Goal: Information Seeking & Learning: Compare options

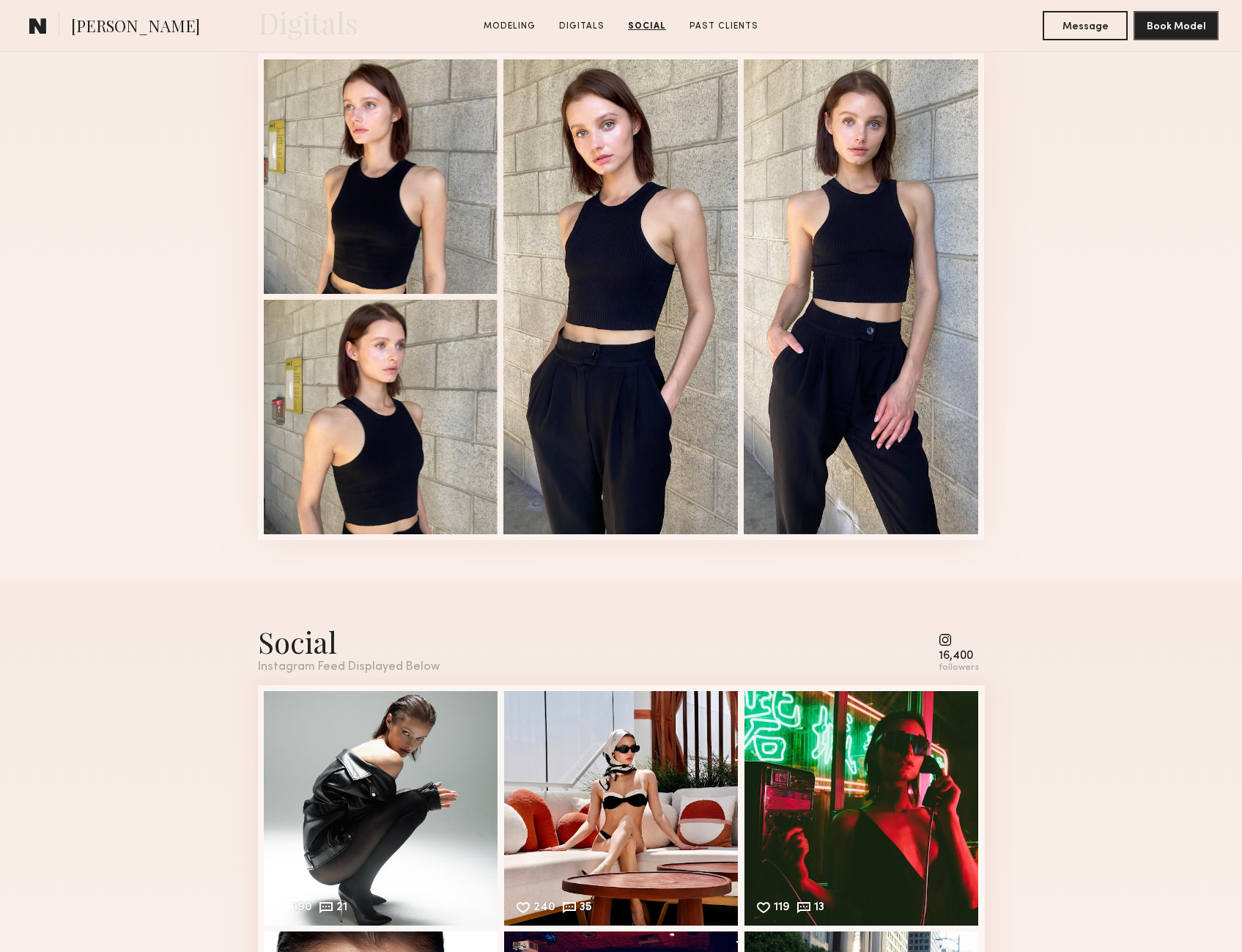
scroll to position [1319, 0]
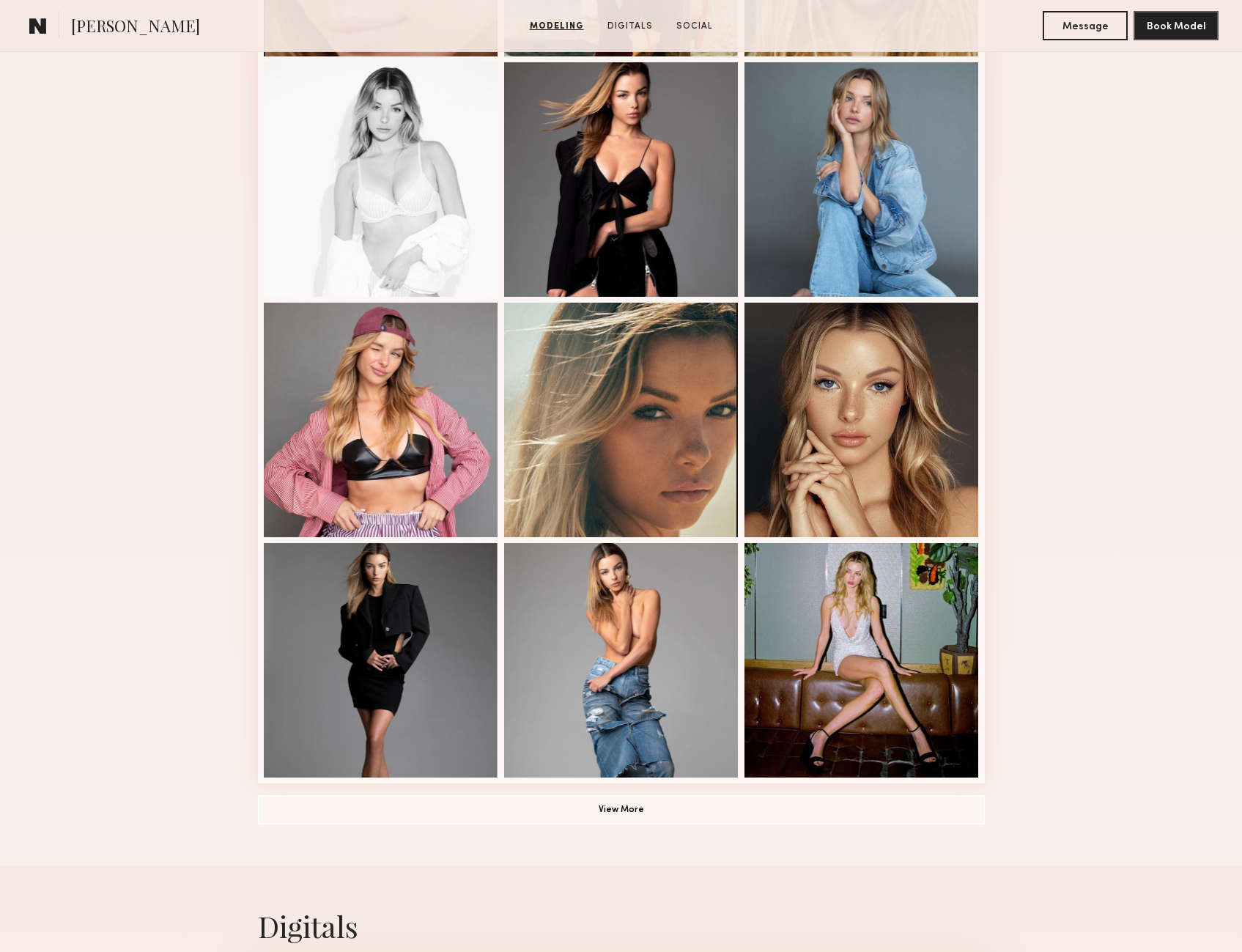
scroll to position [660, 0]
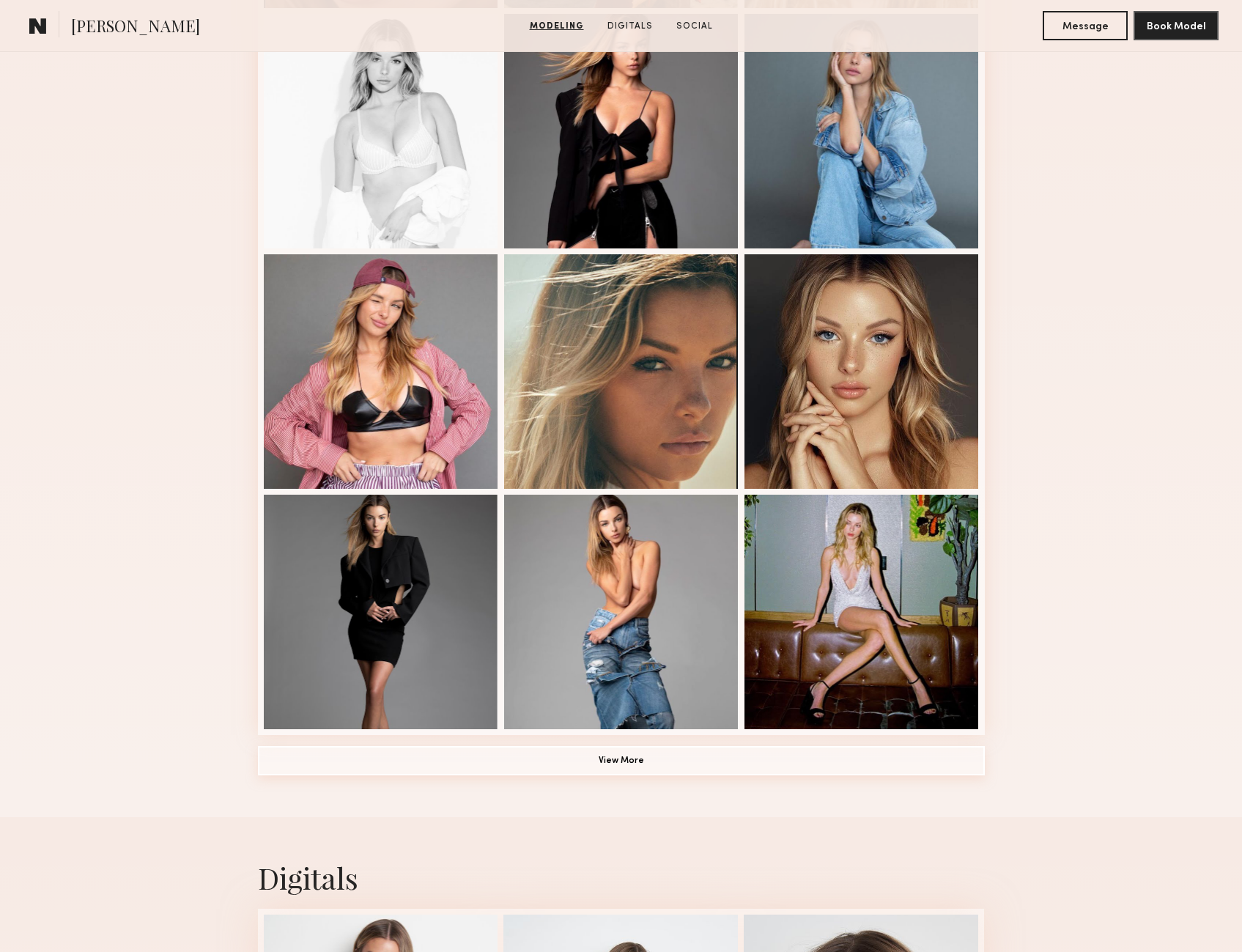
click at [650, 770] on button "View More" at bounding box center [621, 761] width 727 height 30
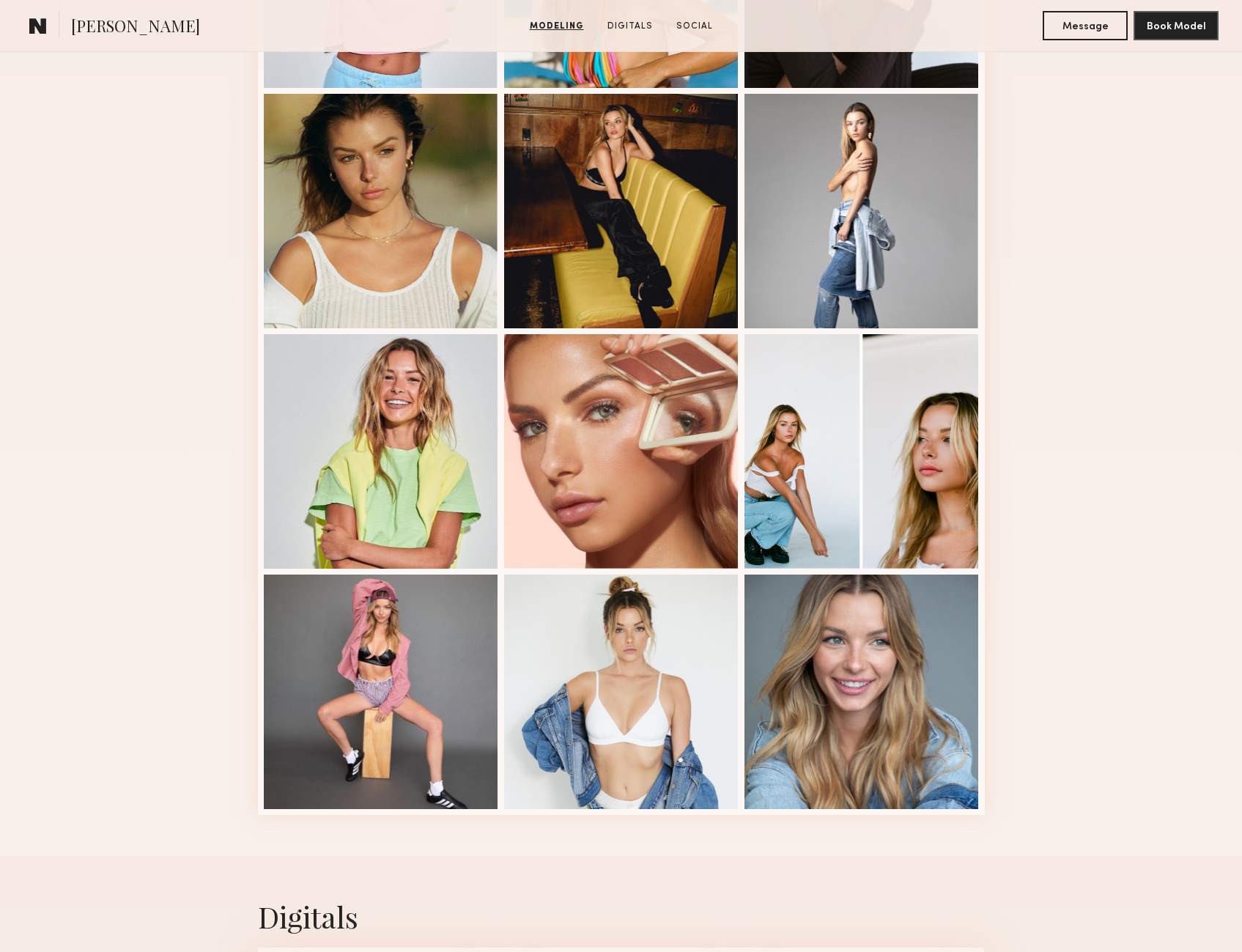
scroll to position [1759, 0]
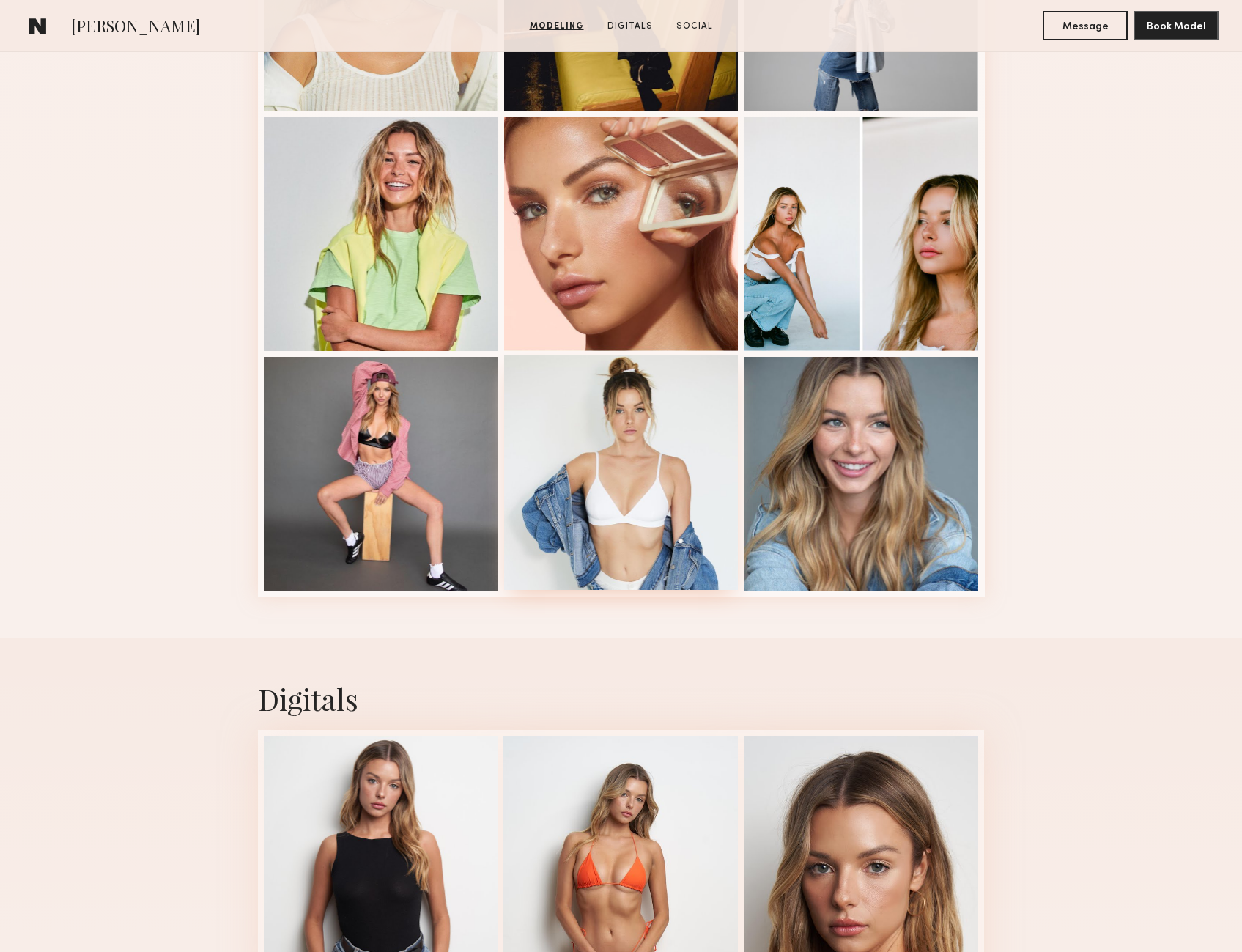
click at [608, 504] on div at bounding box center [621, 473] width 234 height 235
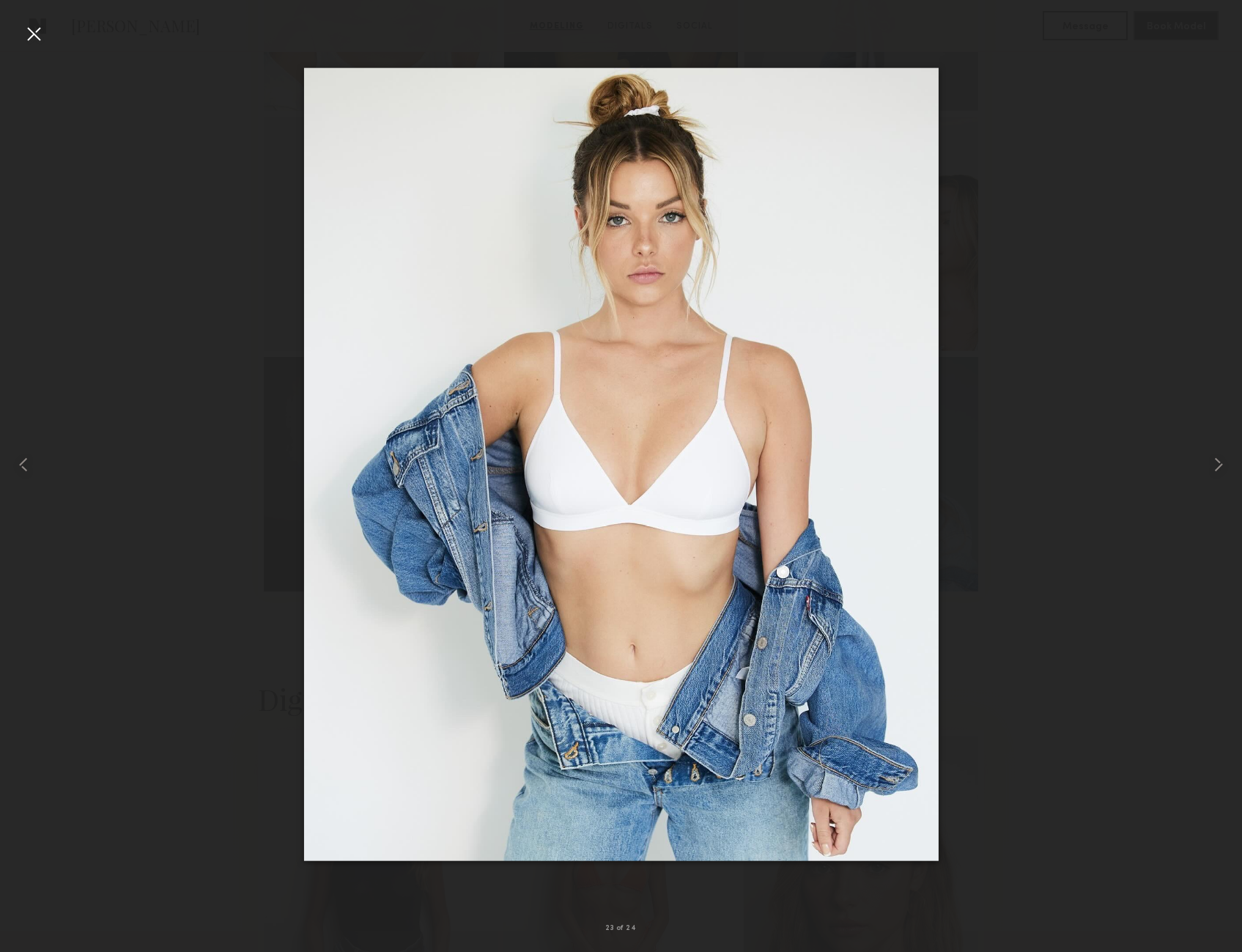
click at [1177, 611] on div at bounding box center [621, 464] width 1242 height 881
click at [38, 33] on div at bounding box center [33, 33] width 24 height 24
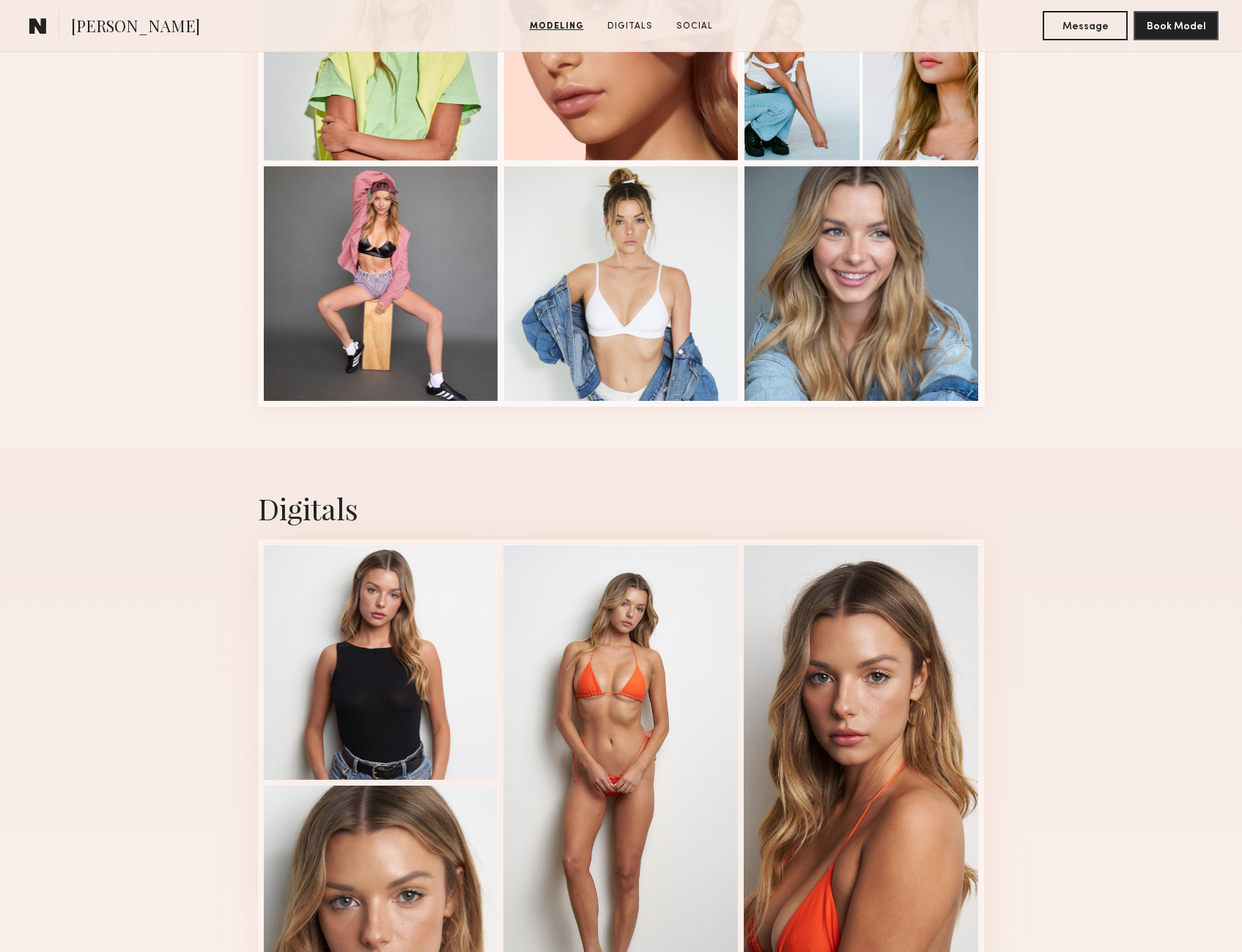
scroll to position [2272, 0]
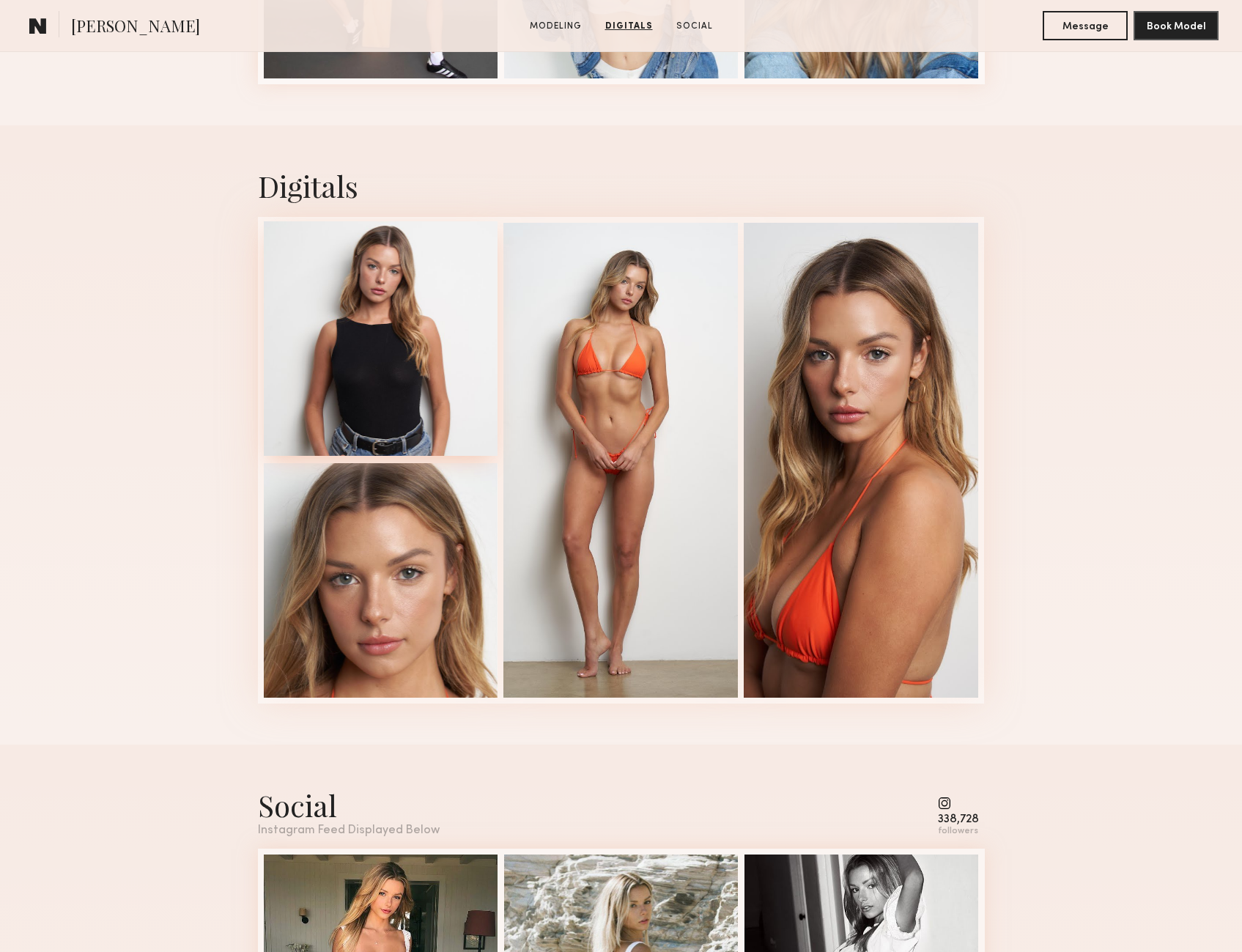
click at [324, 288] on div at bounding box center [381, 338] width 234 height 235
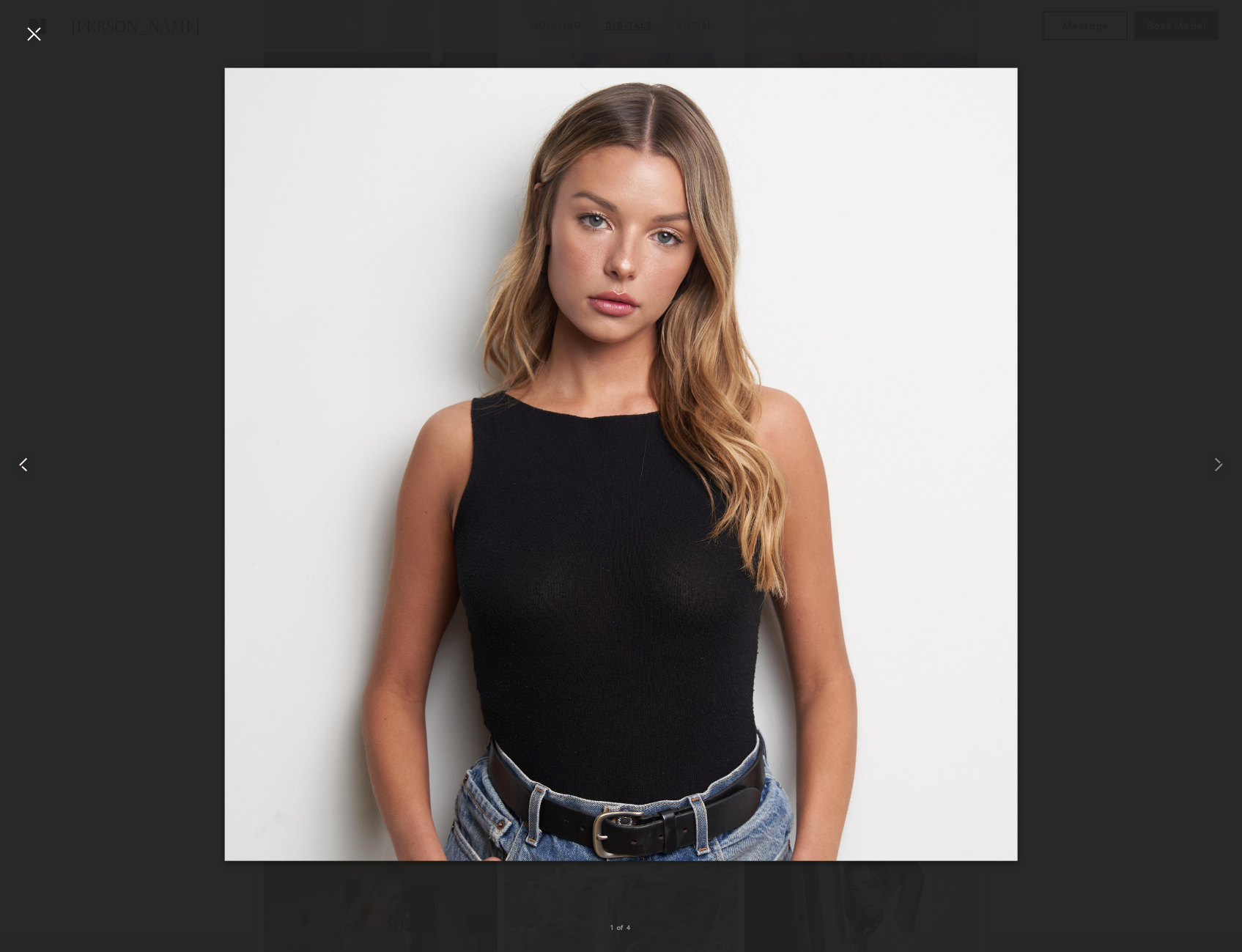
click at [47, 37] on div at bounding box center [24, 464] width 50 height 881
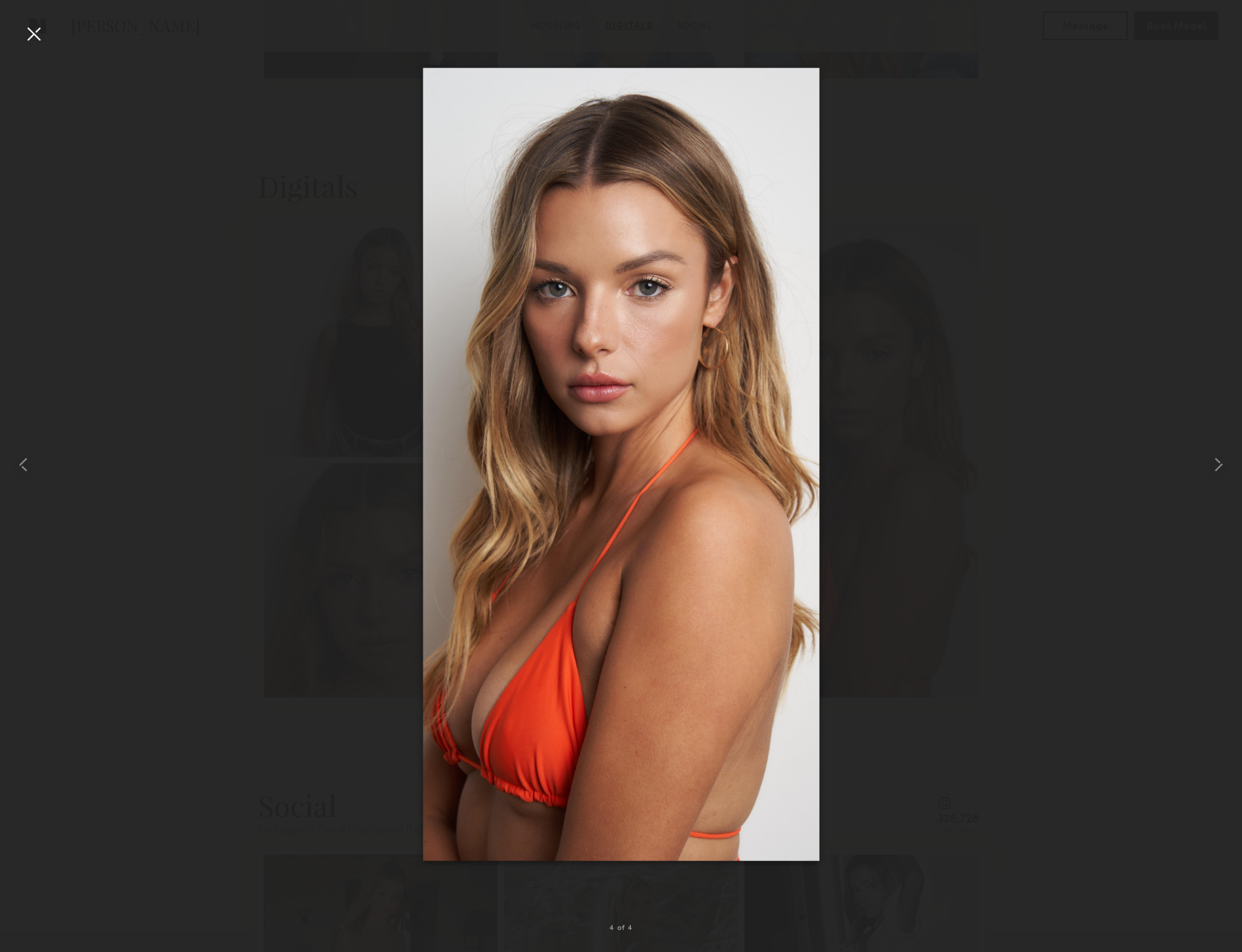
click at [934, 519] on div at bounding box center [621, 464] width 1242 height 881
click at [36, 25] on div at bounding box center [33, 33] width 24 height 24
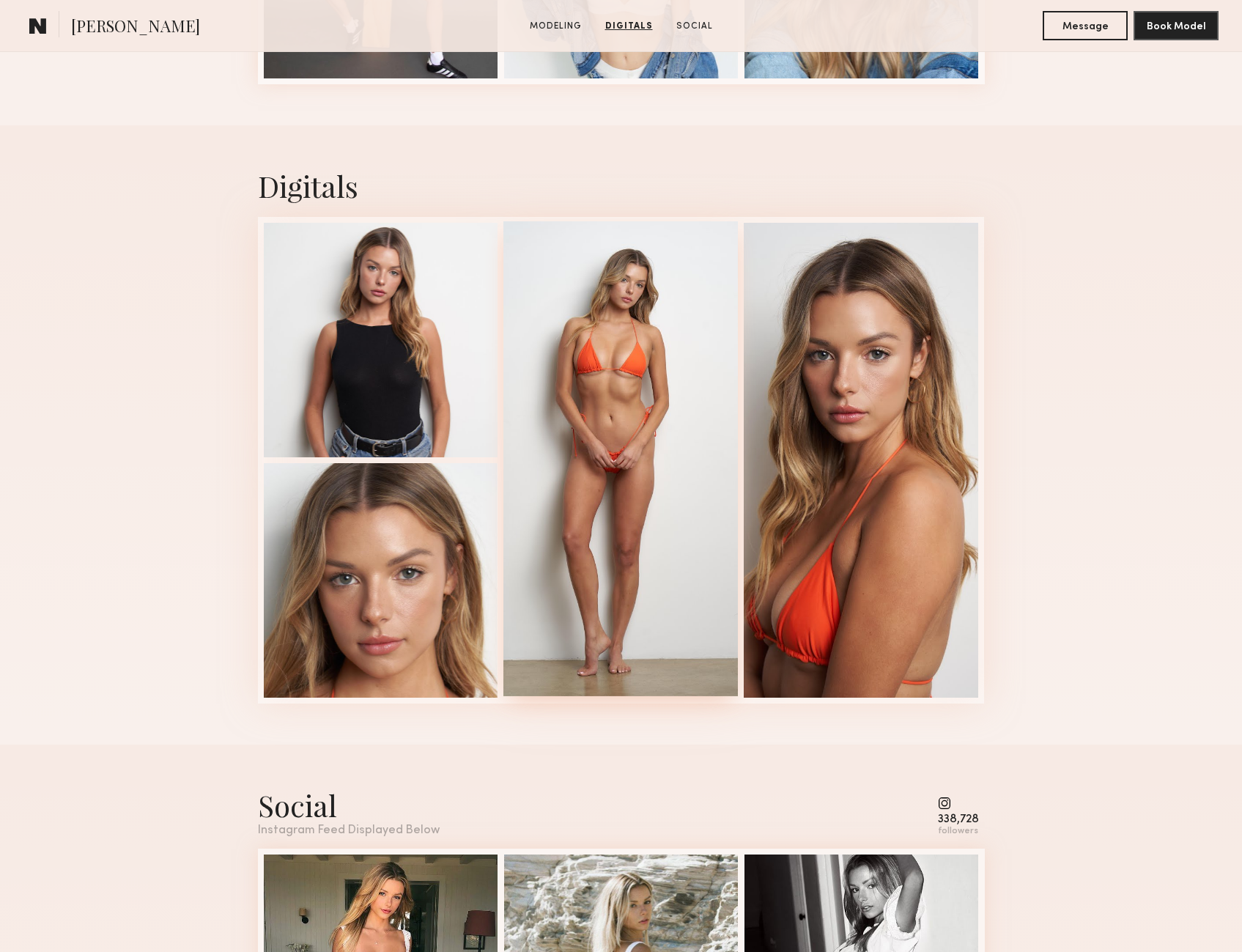
click at [706, 461] on div at bounding box center [621, 459] width 234 height 475
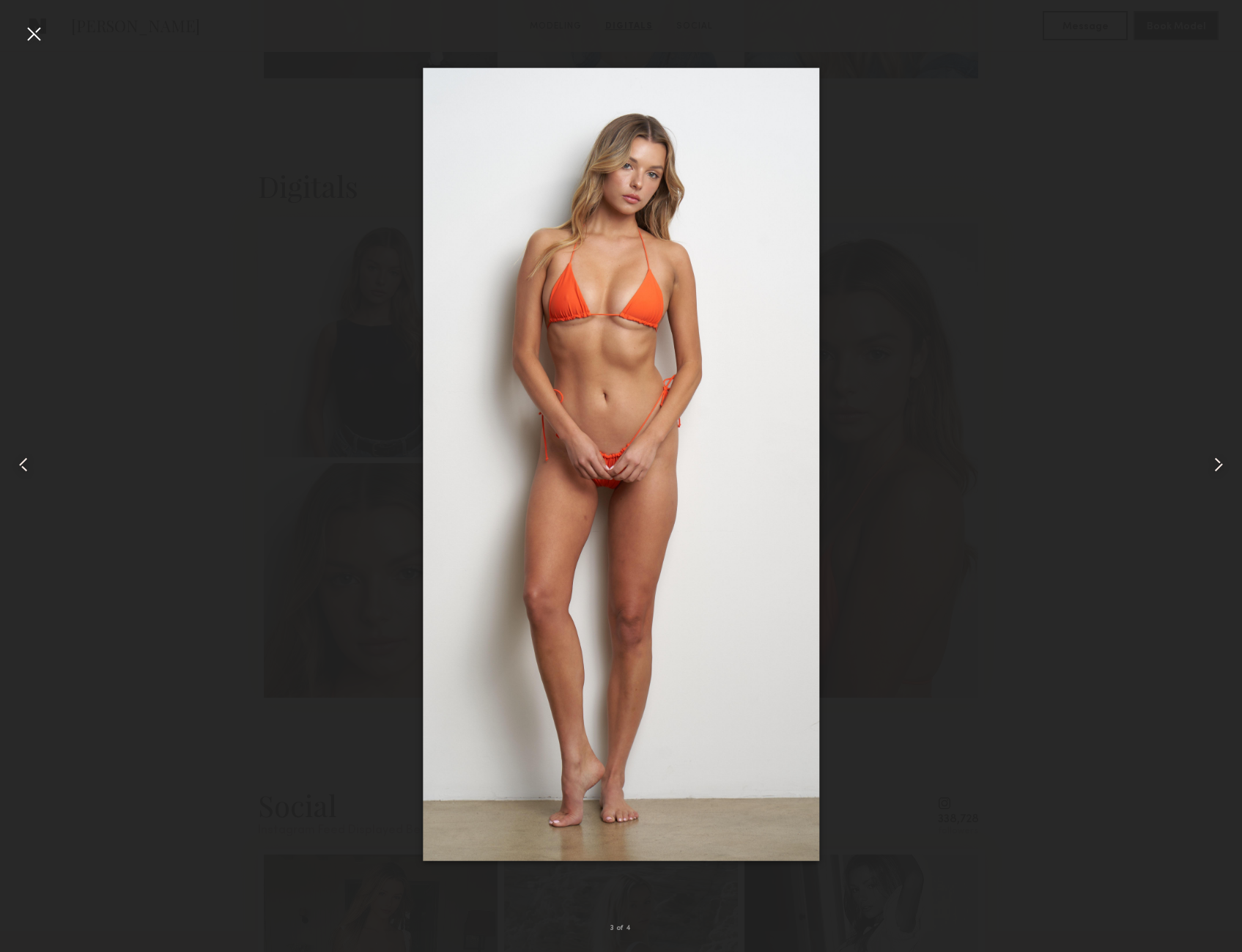
click at [30, 31] on div at bounding box center [33, 33] width 24 height 24
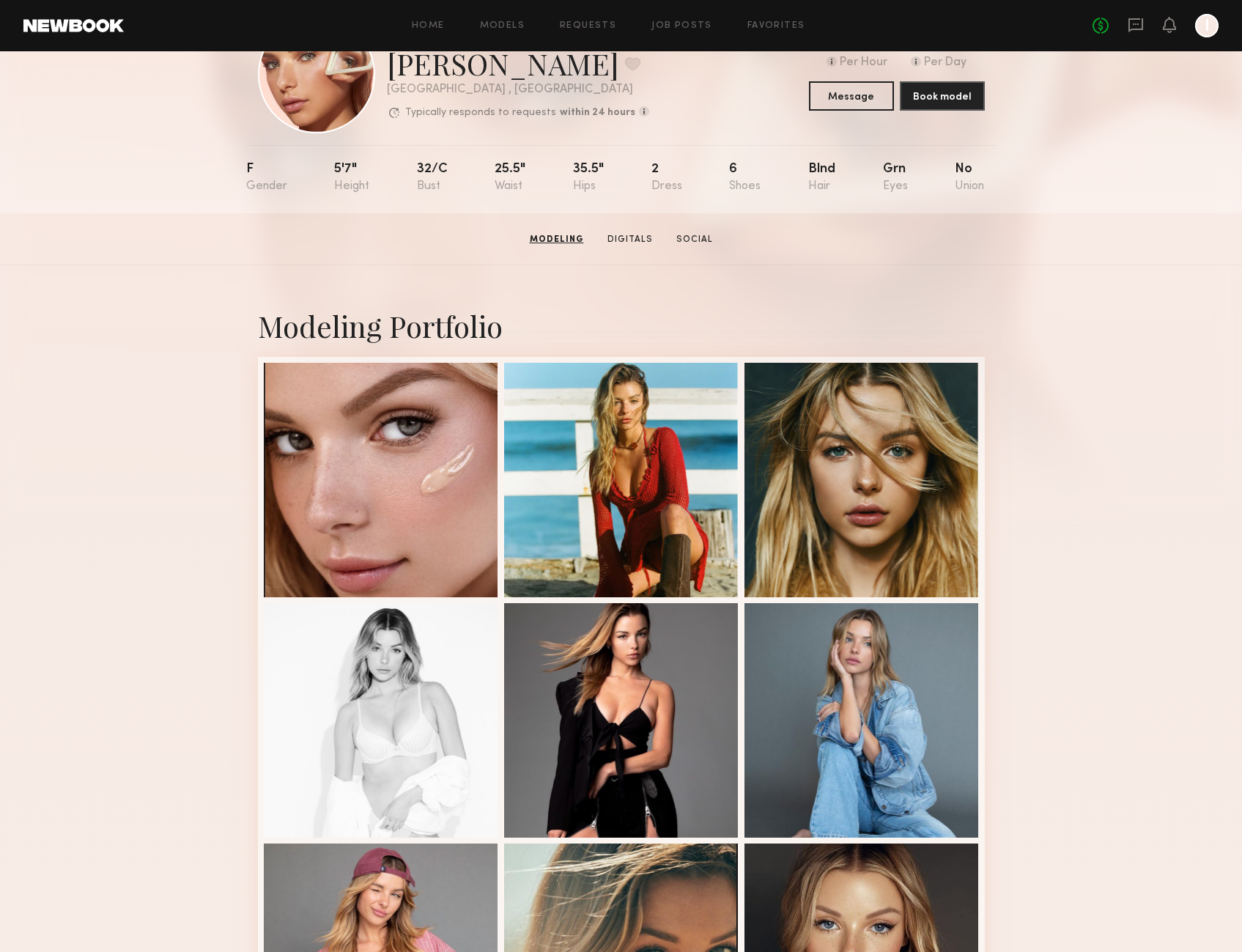
scroll to position [0, 0]
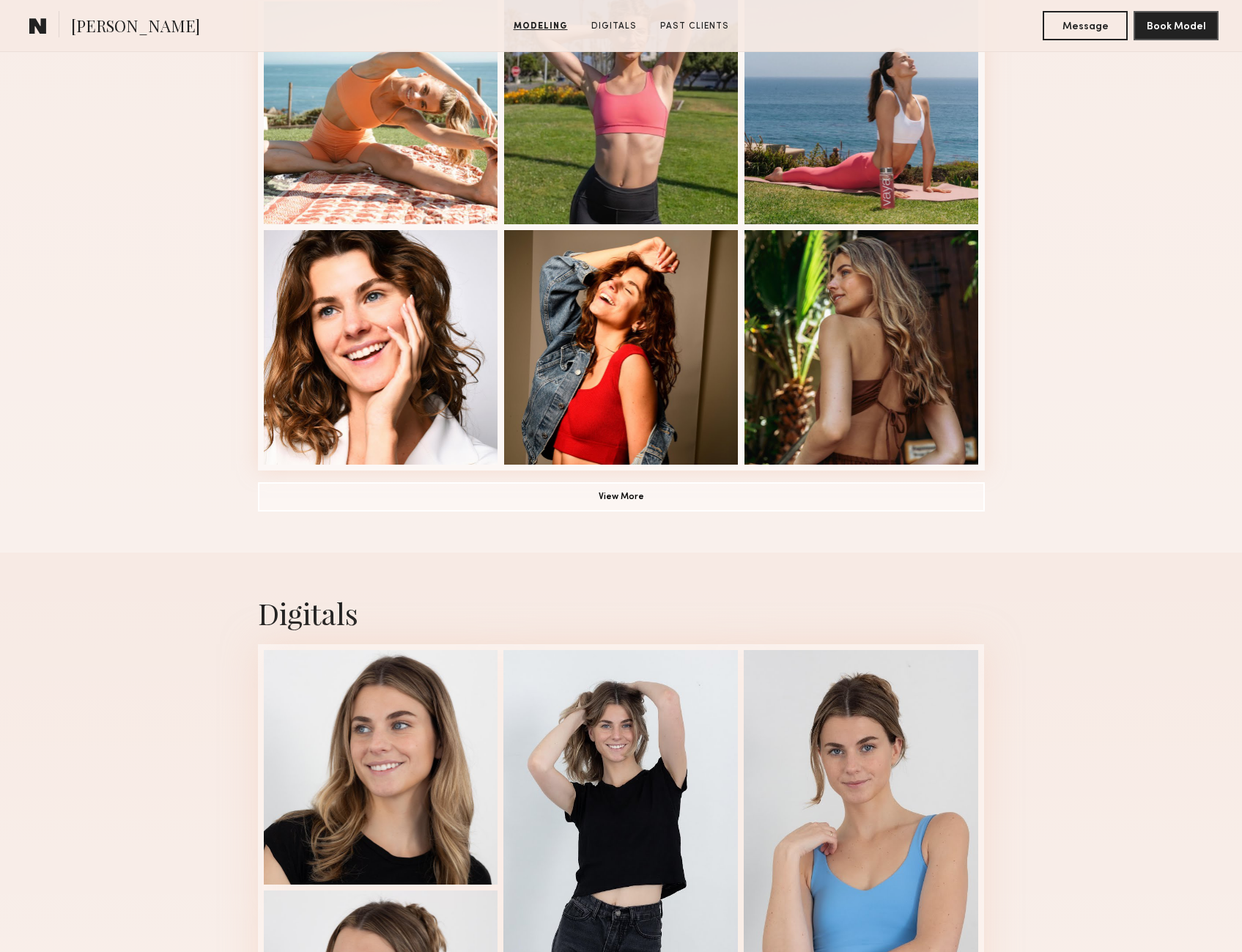
scroll to position [1319, 0]
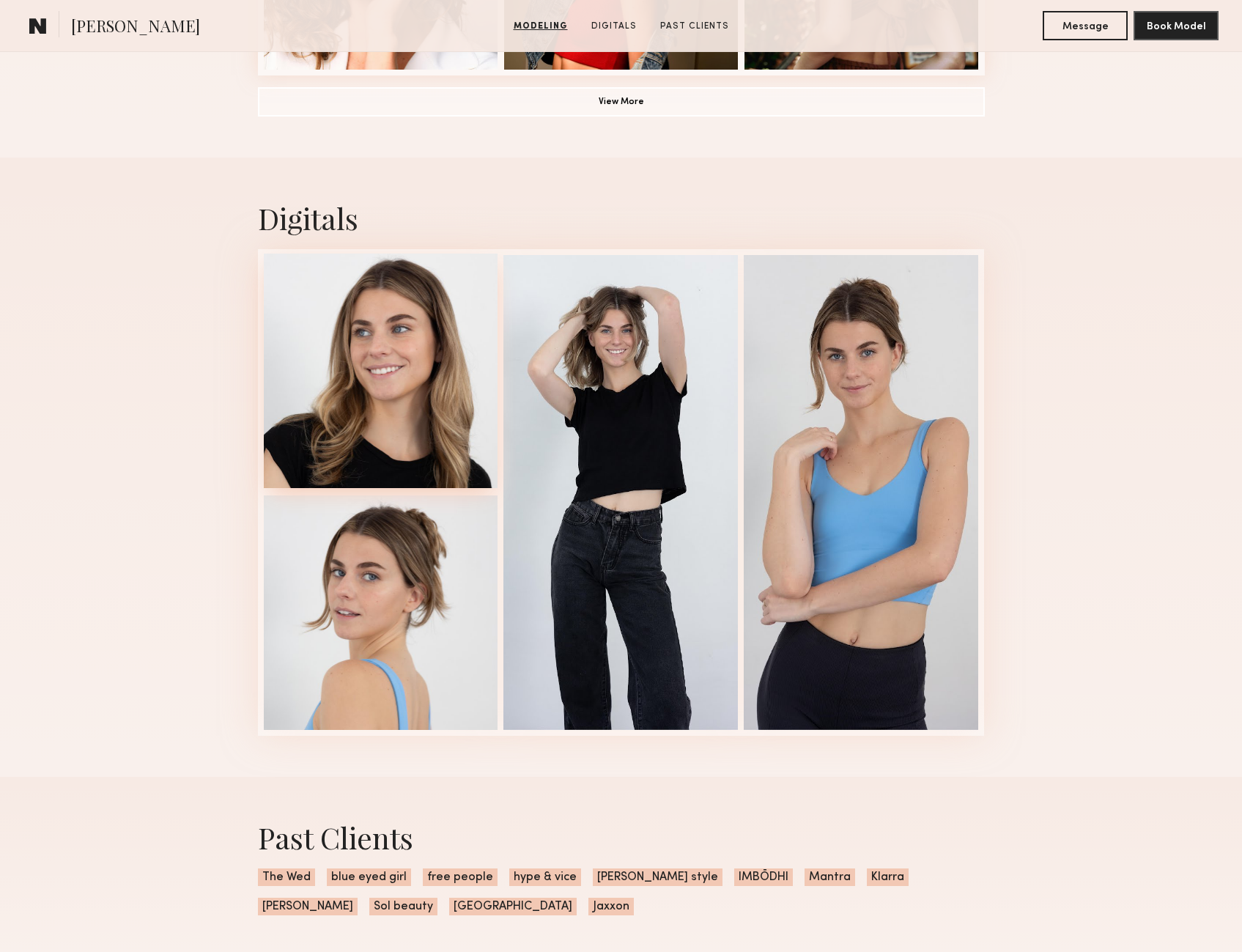
click at [361, 364] on div at bounding box center [381, 371] width 234 height 235
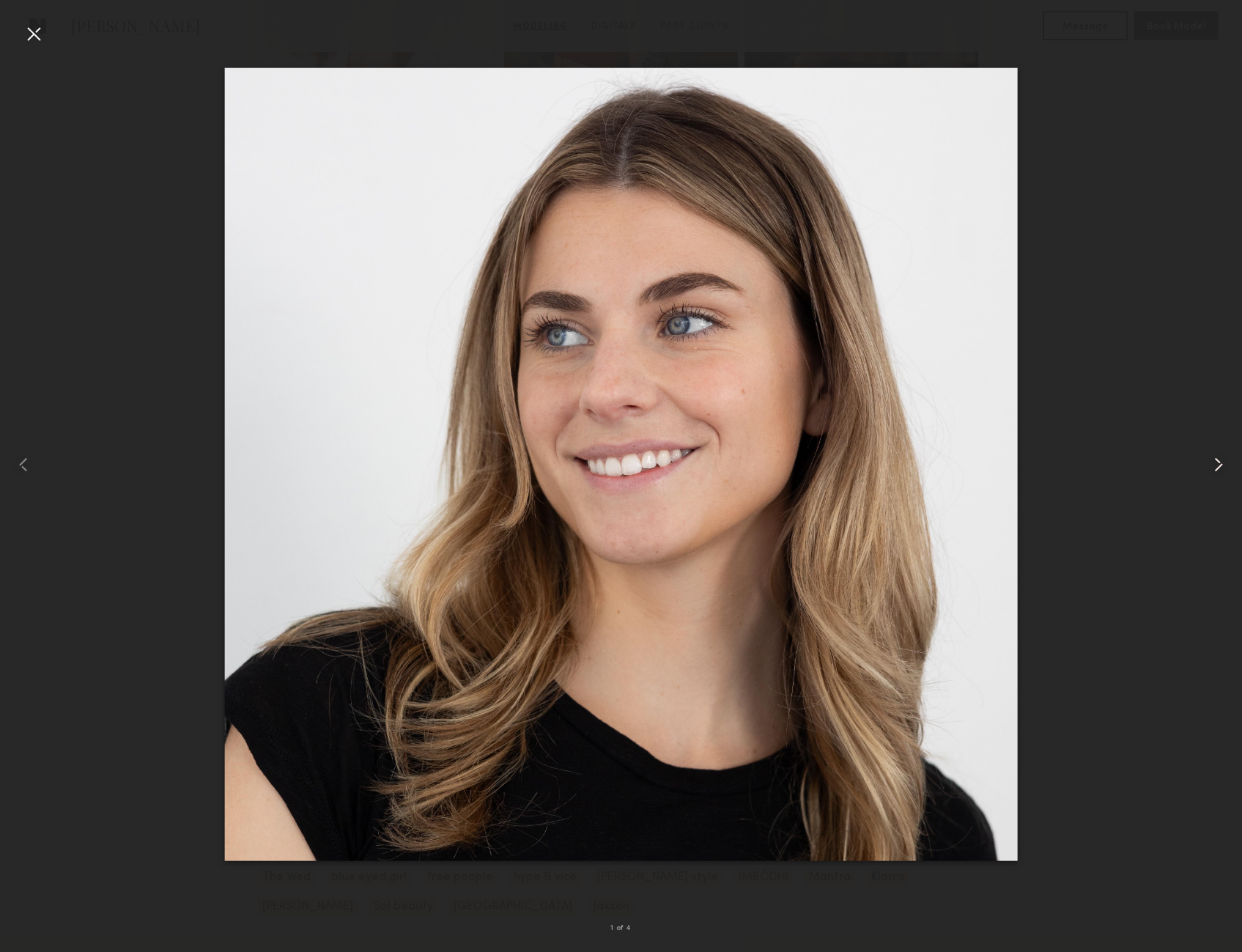
click at [1220, 468] on common-icon at bounding box center [1218, 465] width 24 height 24
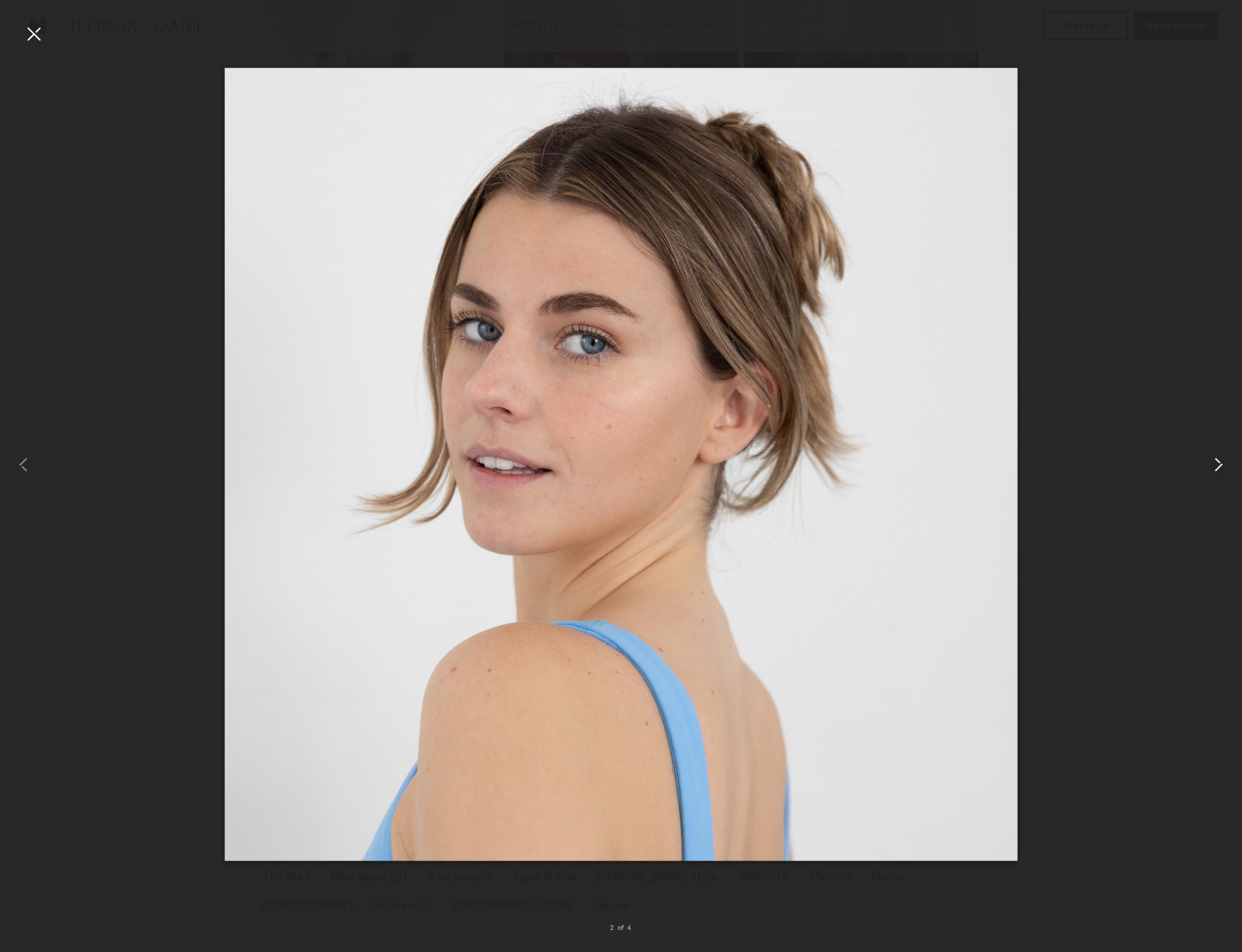
click at [1220, 468] on common-icon at bounding box center [1218, 465] width 24 height 24
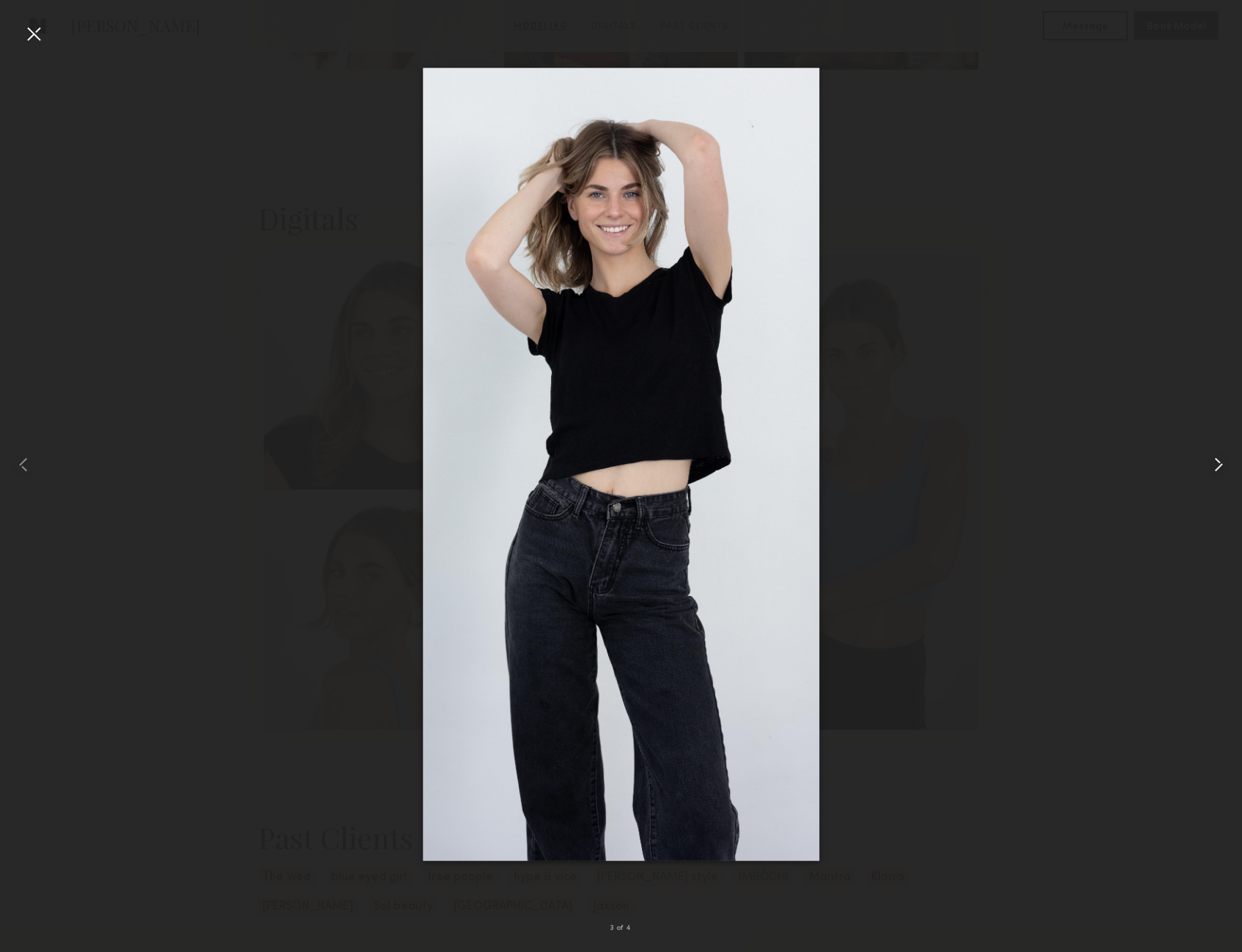
click at [1220, 468] on common-icon at bounding box center [1218, 465] width 24 height 24
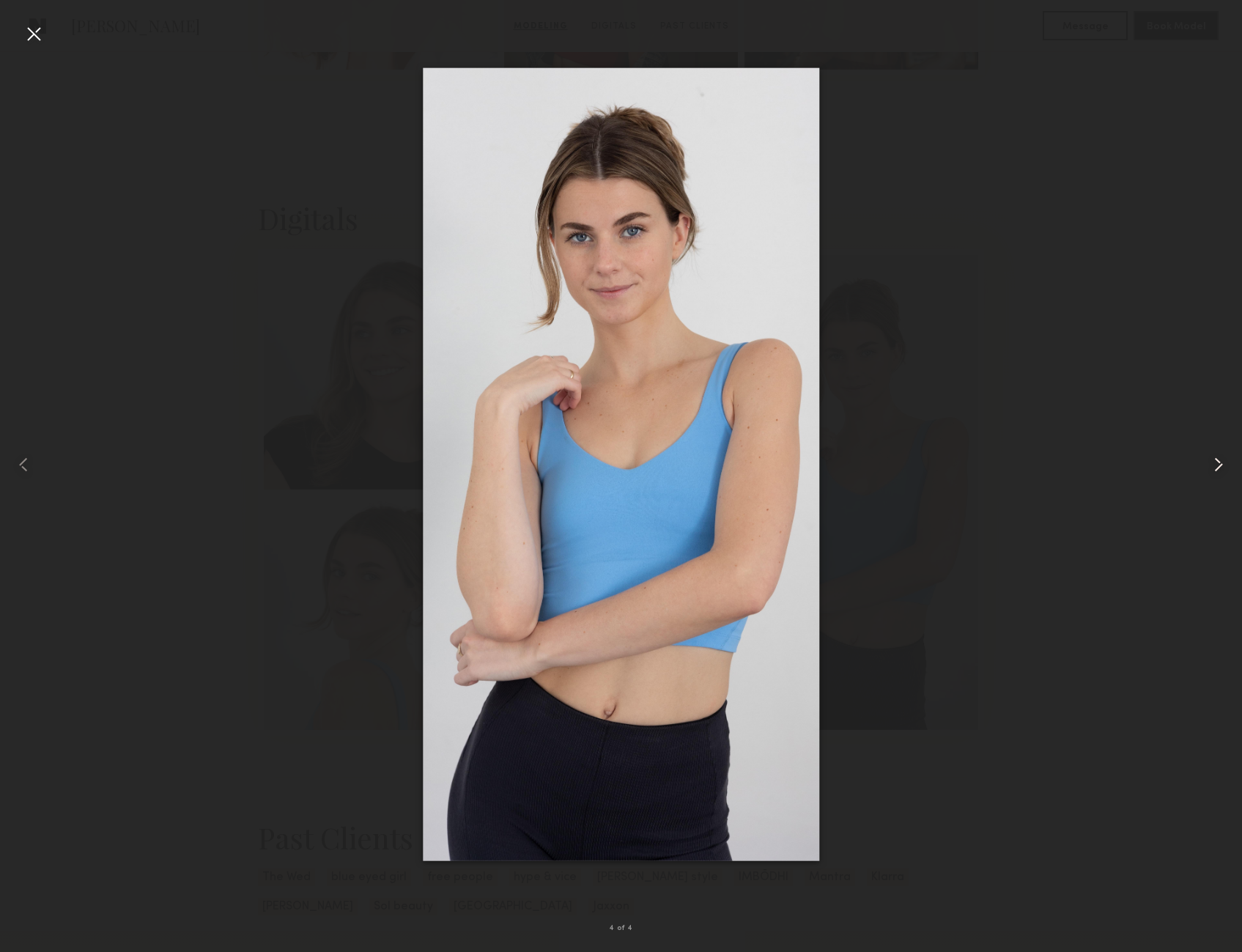
click at [1220, 468] on common-icon at bounding box center [1218, 465] width 24 height 24
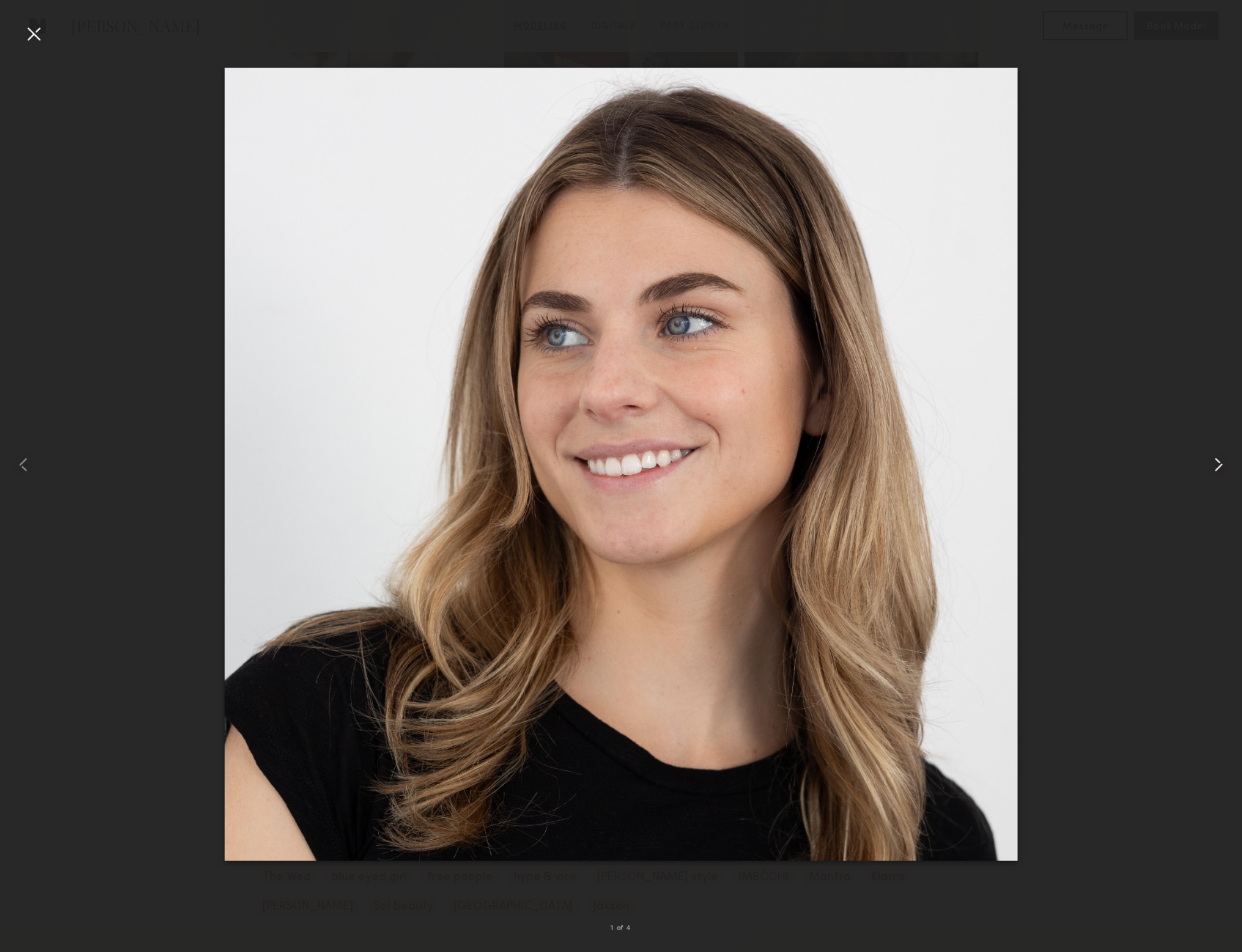
click at [1220, 468] on common-icon at bounding box center [1218, 465] width 24 height 24
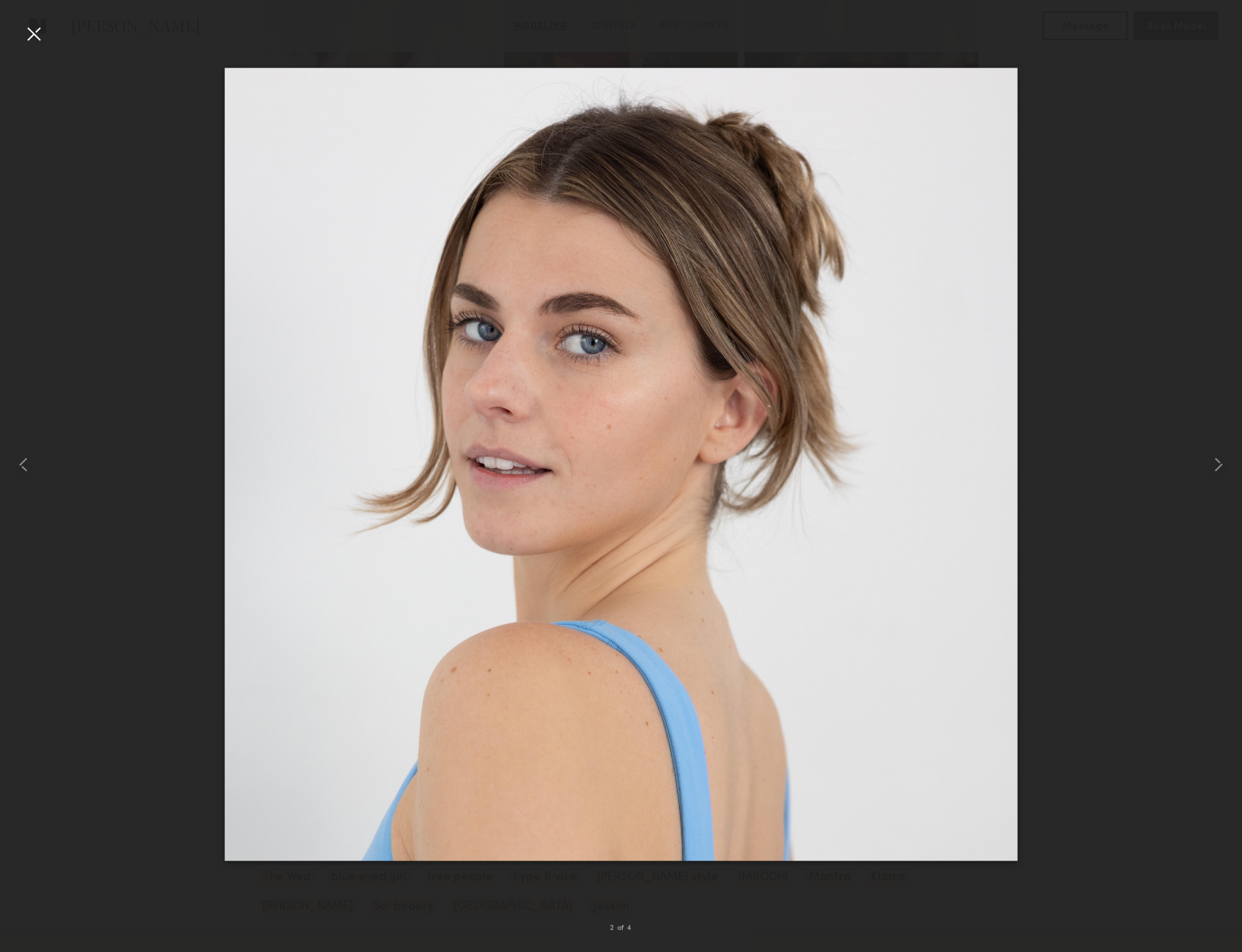
click at [1171, 435] on div at bounding box center [621, 464] width 1242 height 881
click at [36, 39] on div at bounding box center [33, 33] width 24 height 24
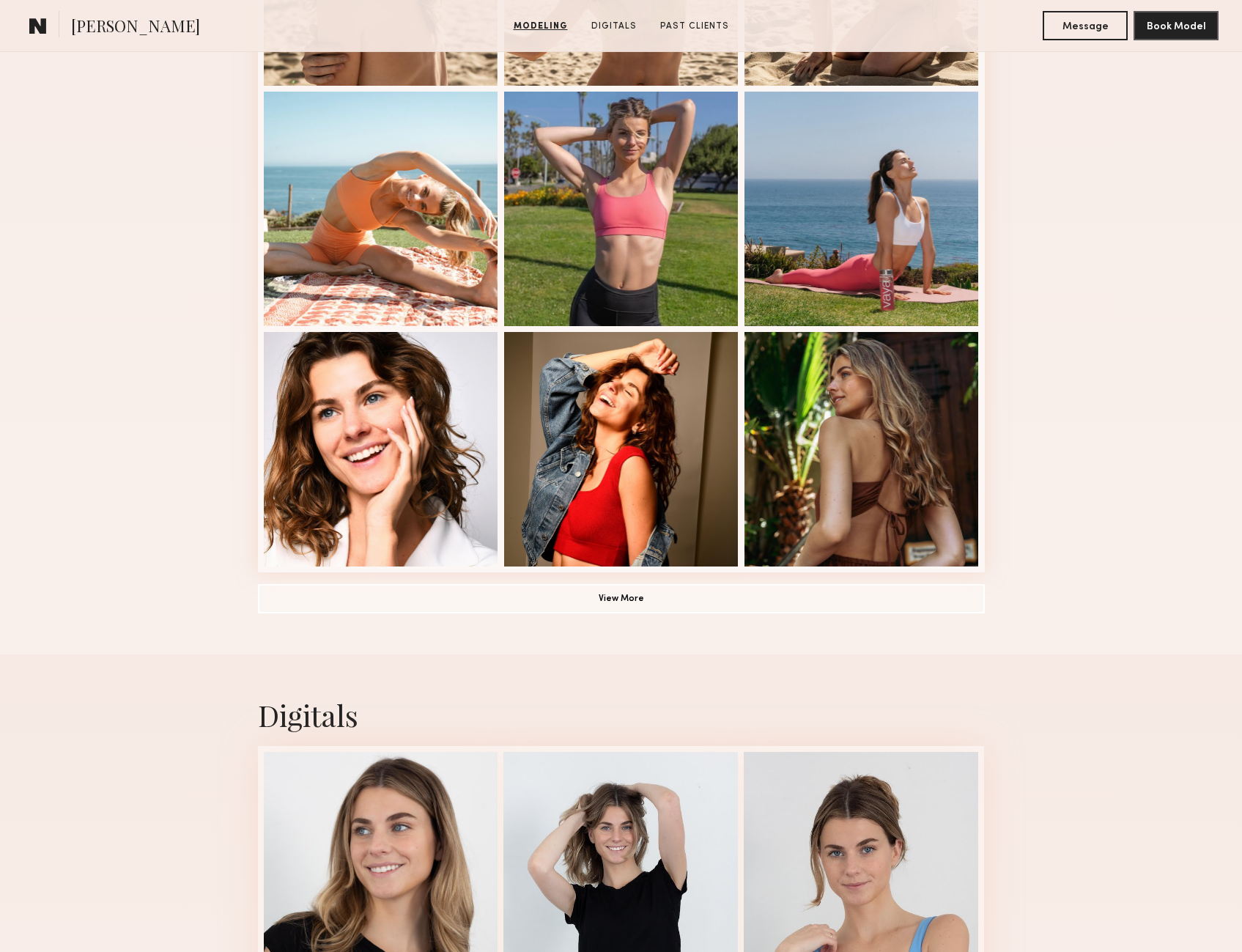
scroll to position [236, 0]
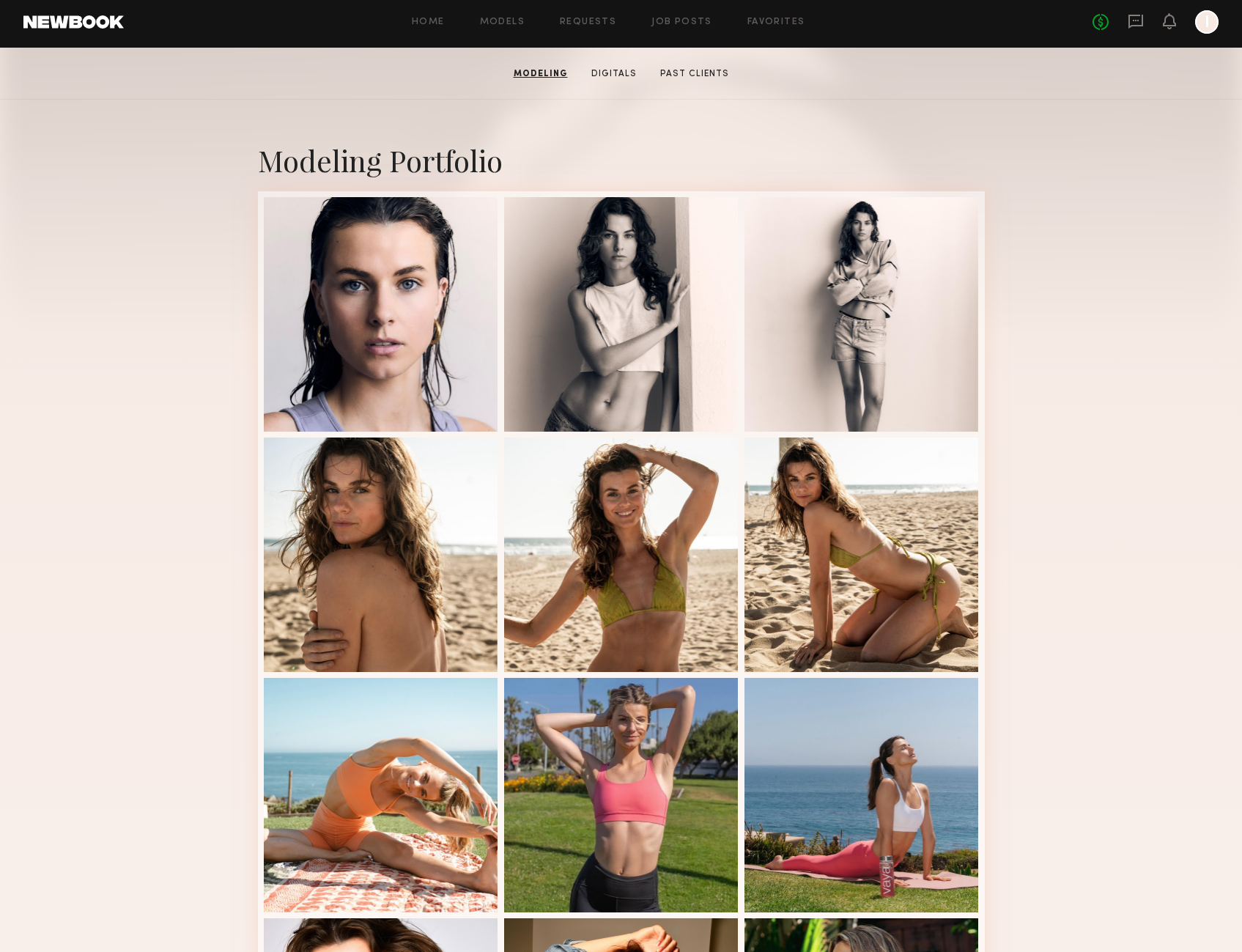
click at [1194, 294] on div "Modeling Portfolio View More" at bounding box center [621, 670] width 1242 height 1141
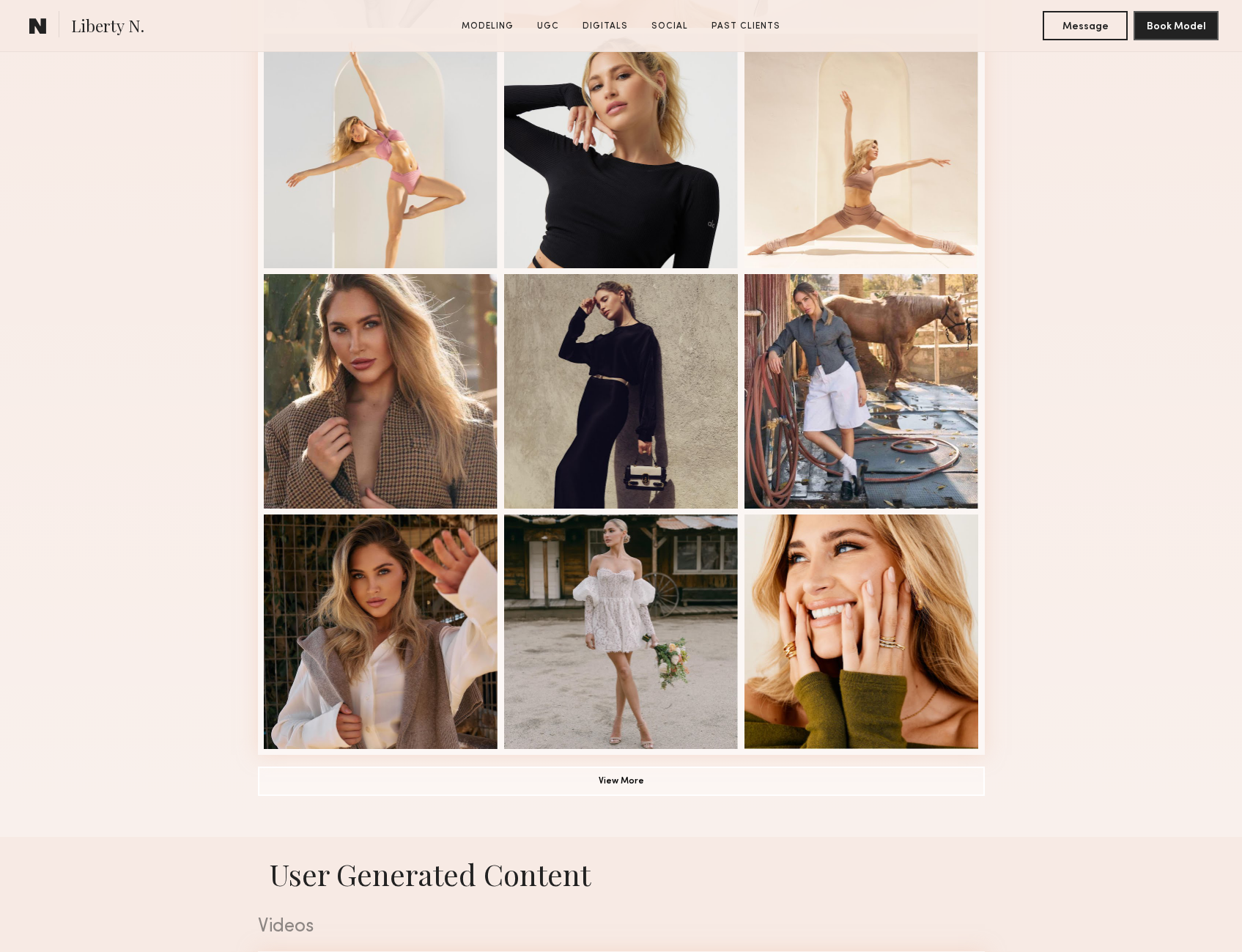
scroll to position [660, 0]
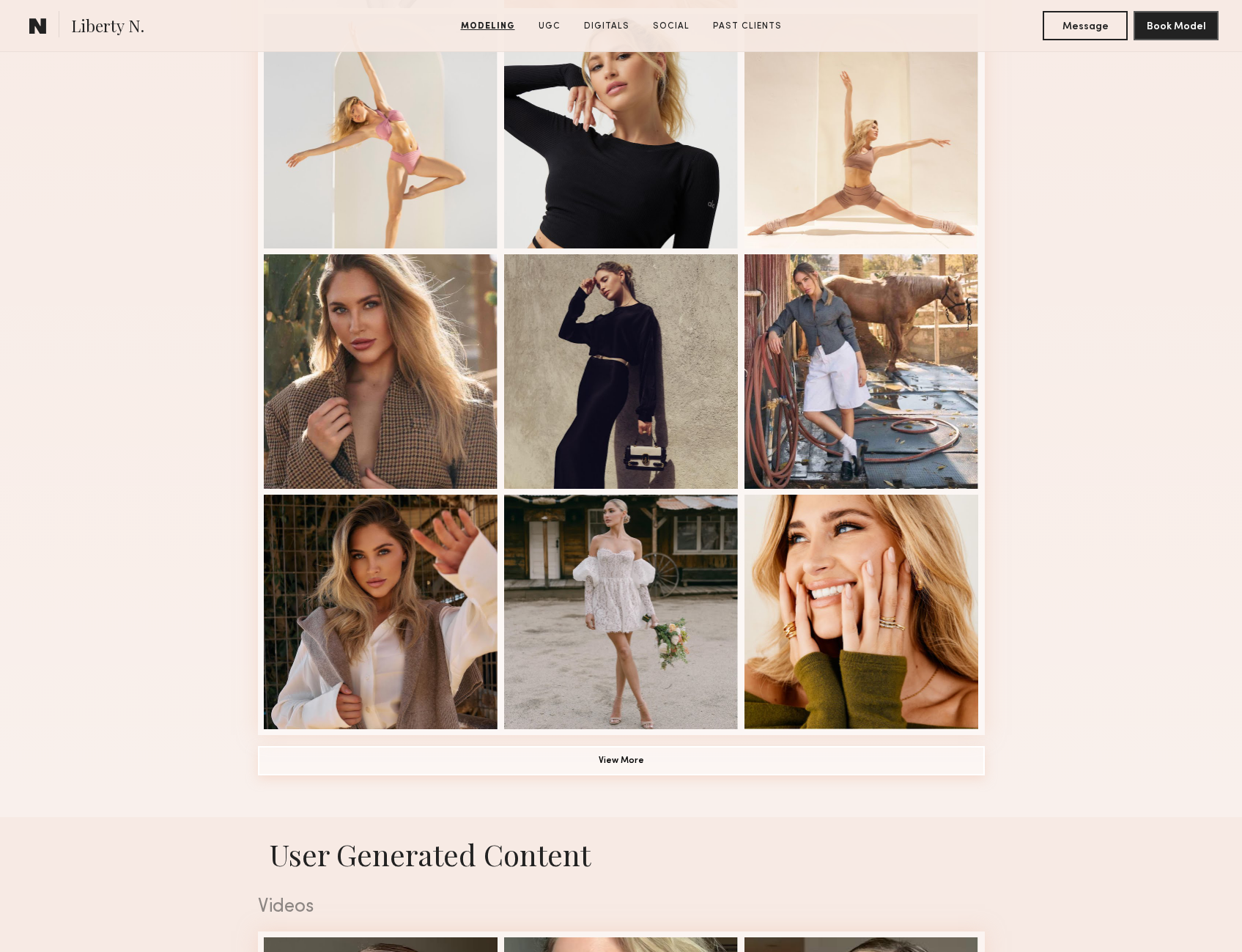
click at [641, 772] on button "View More" at bounding box center [621, 761] width 727 height 30
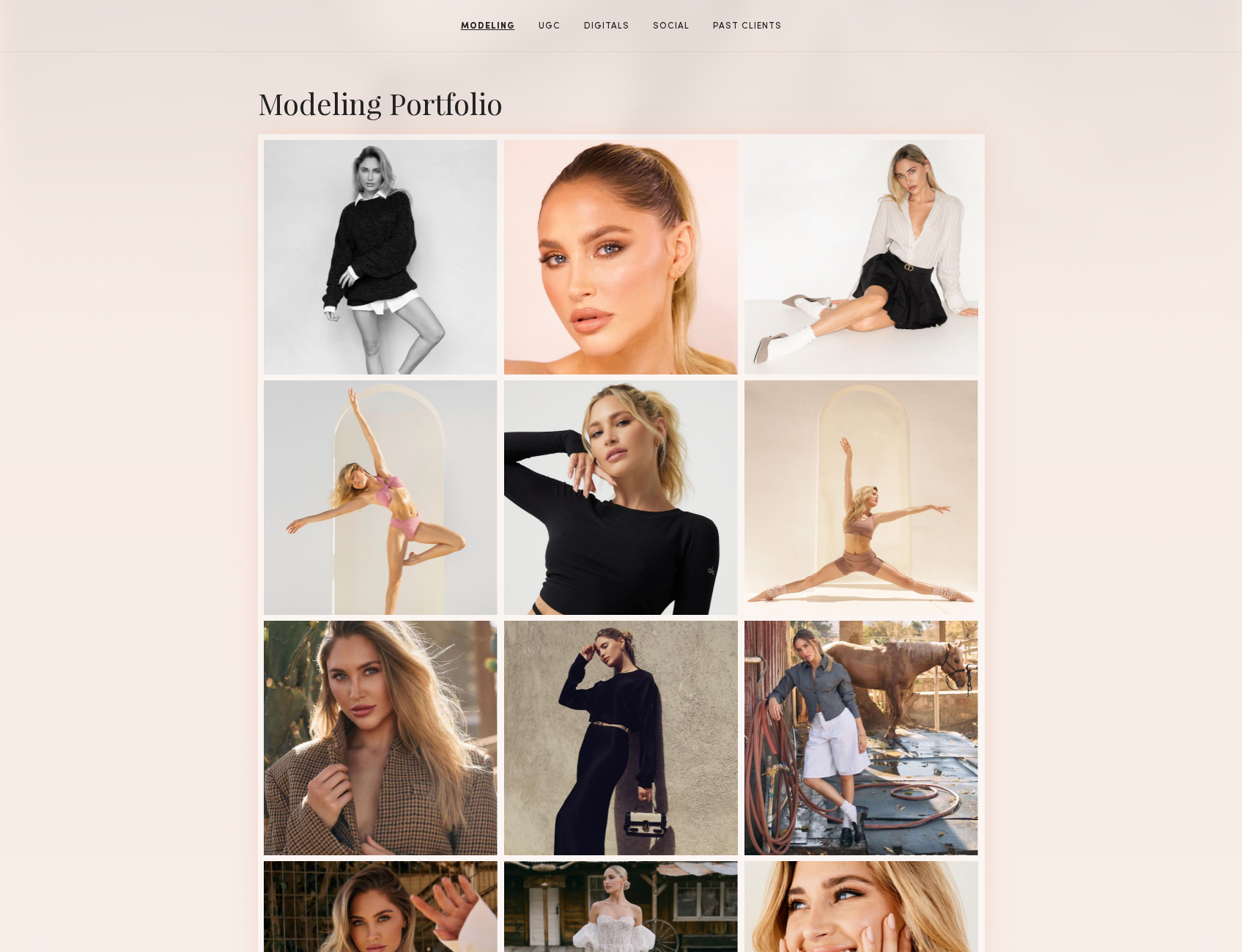
scroll to position [0, 0]
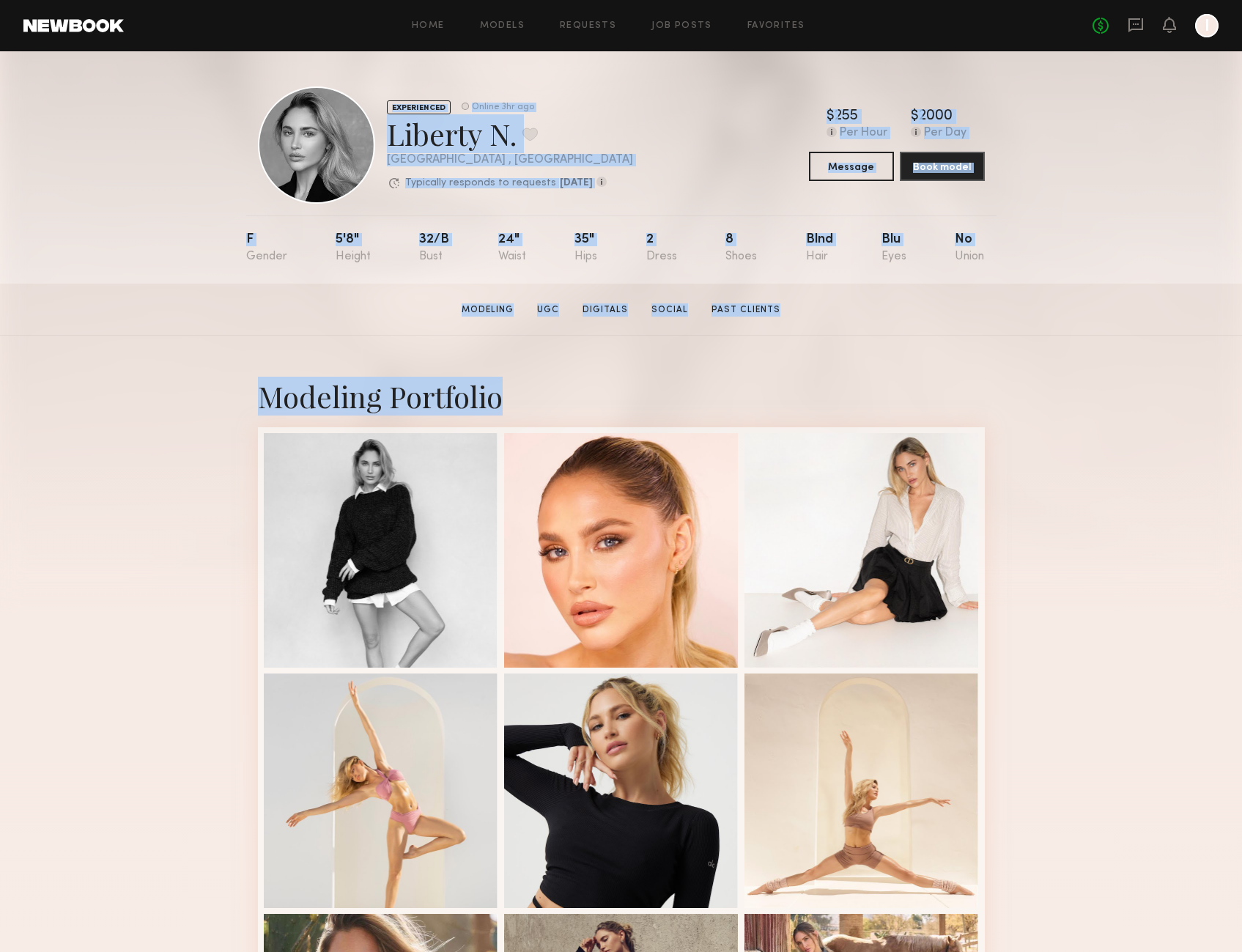
drag, startPoint x: 166, startPoint y: 129, endPoint x: 997, endPoint y: 357, distance: 861.7
drag, startPoint x: 997, startPoint y: 357, endPoint x: 1130, endPoint y: 337, distance: 134.5
click at [1130, 336] on section "Liberty N. Modeling UGC Digitals Social Past Clients Message Book Model" at bounding box center [621, 309] width 1242 height 52
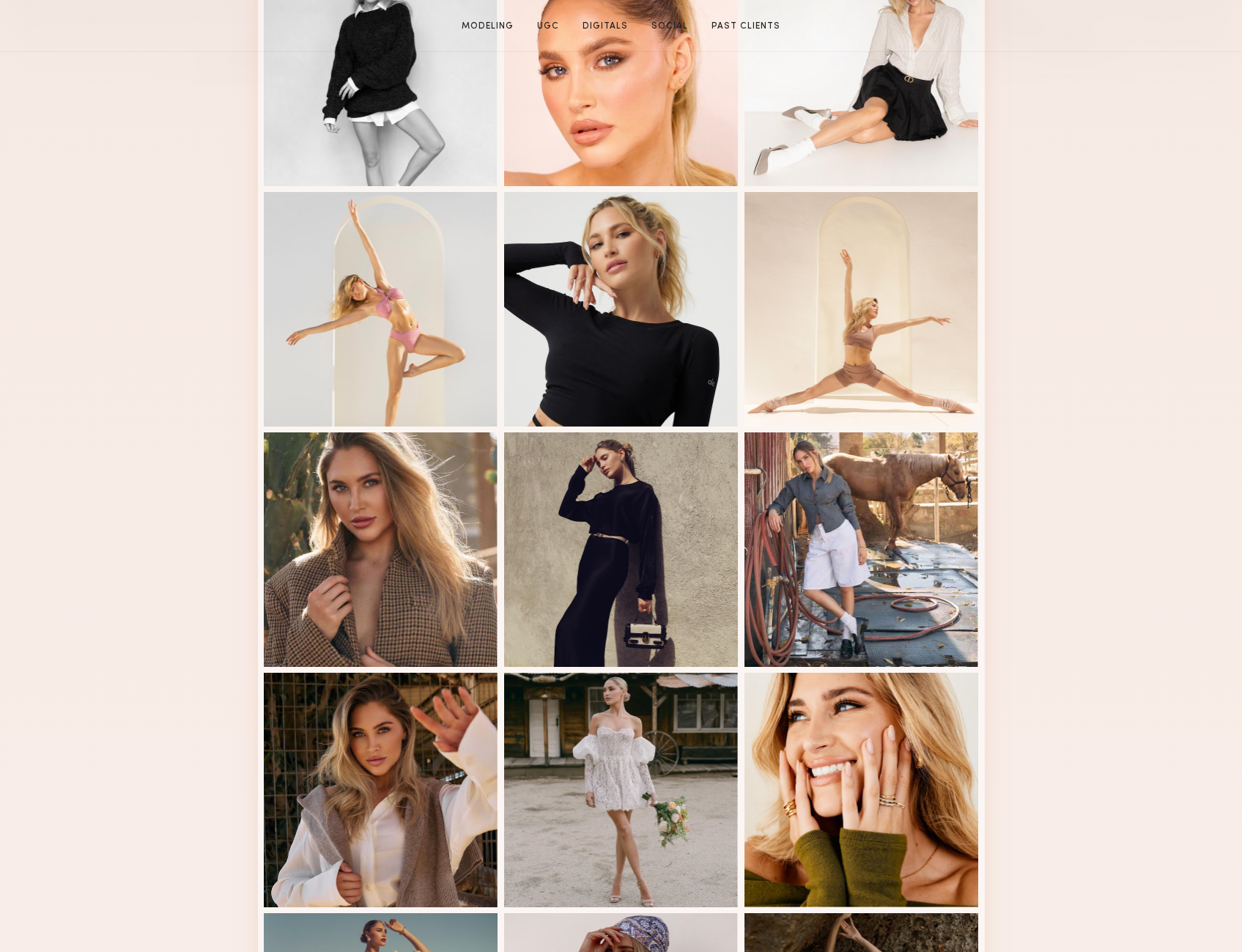
scroll to position [513, 0]
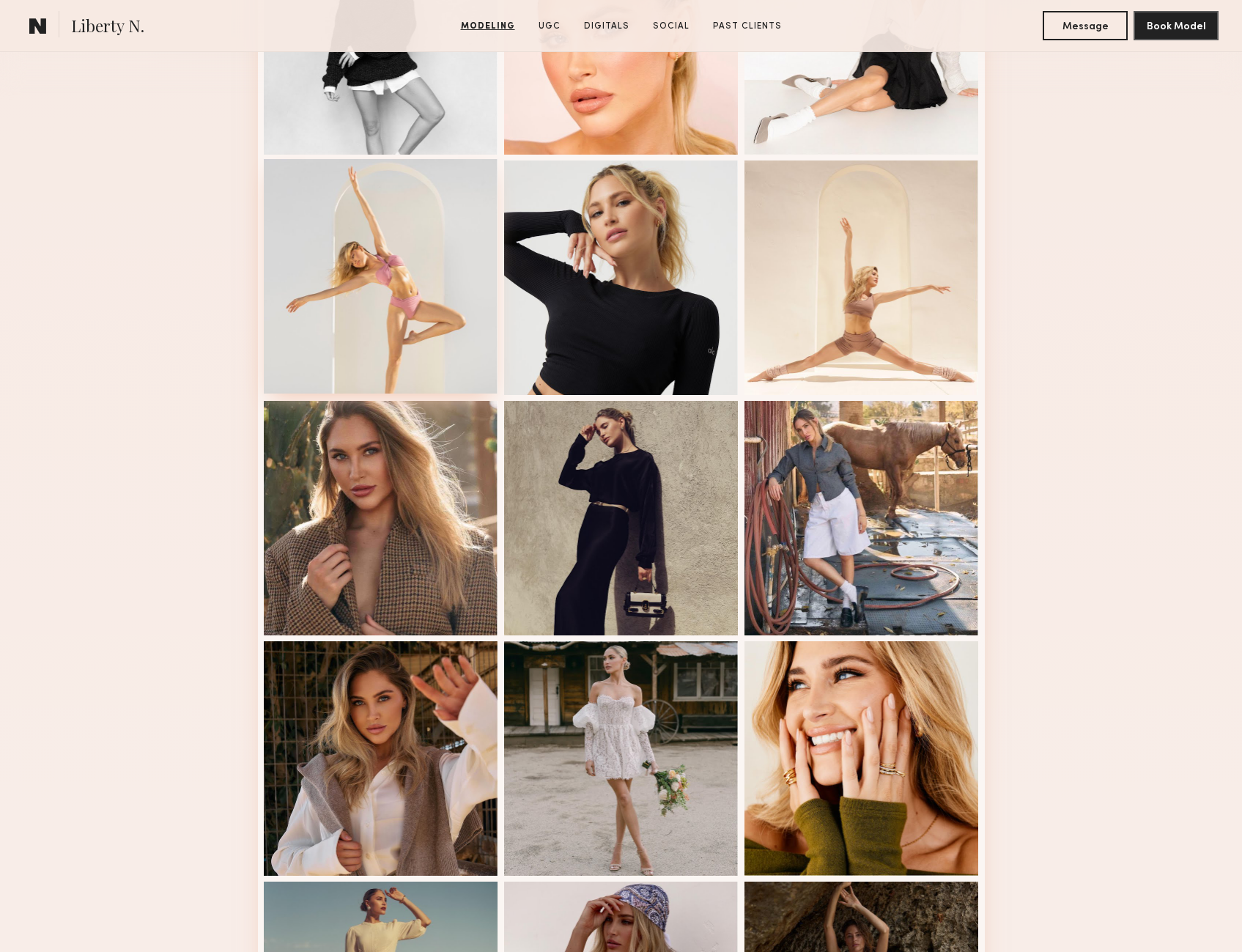
click at [421, 330] on div at bounding box center [381, 275] width 234 height 235
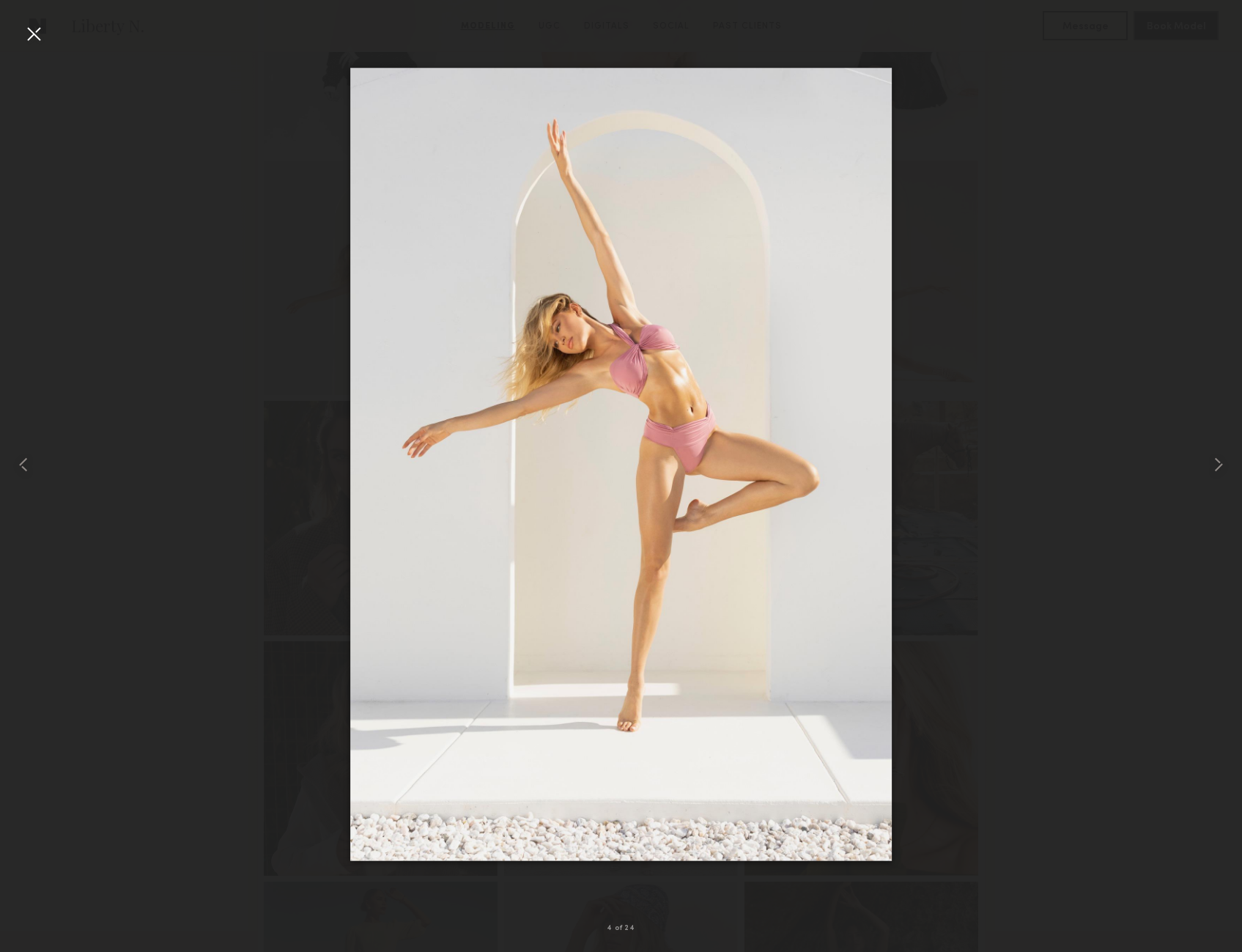
click at [33, 40] on div at bounding box center [33, 33] width 24 height 24
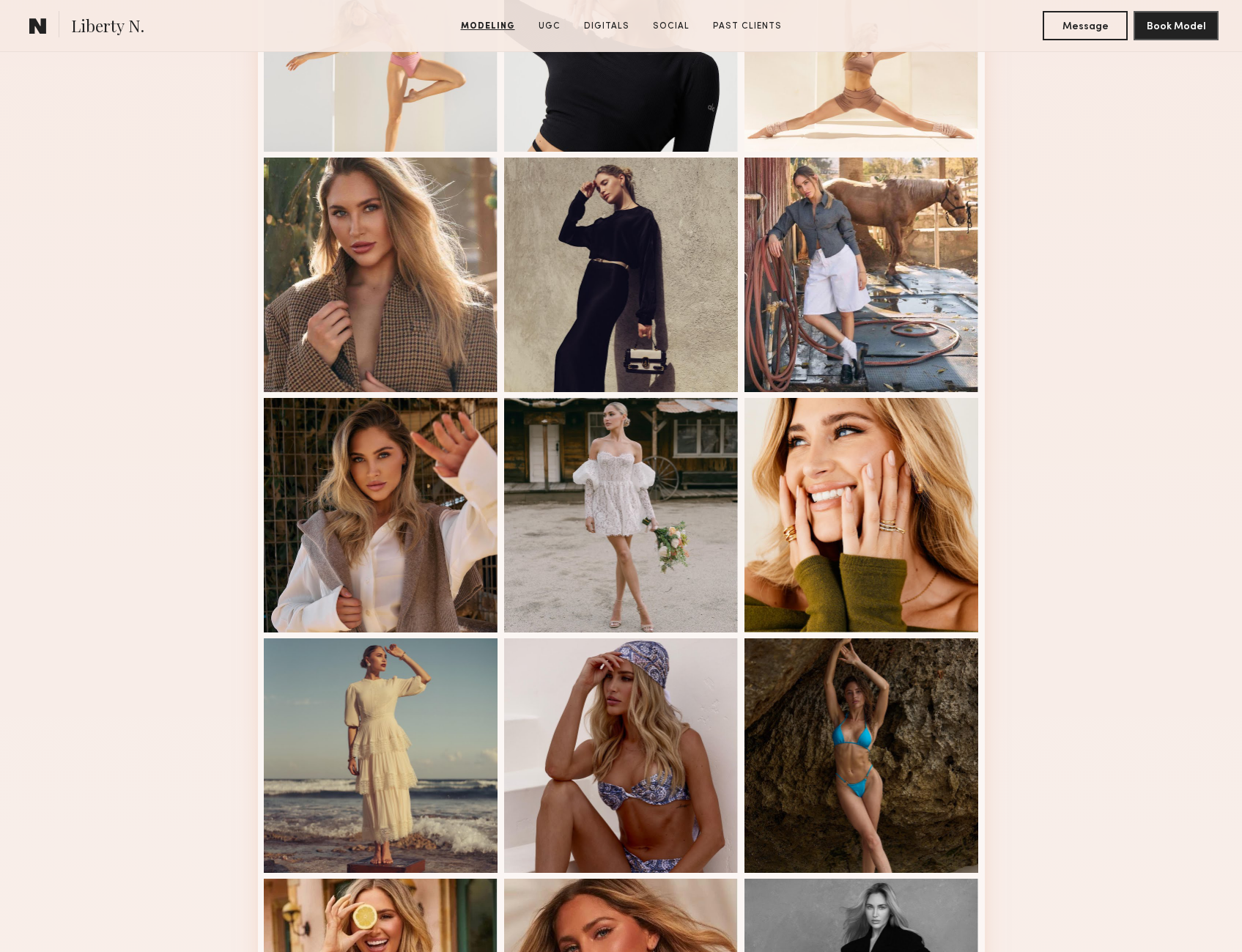
scroll to position [1099, 0]
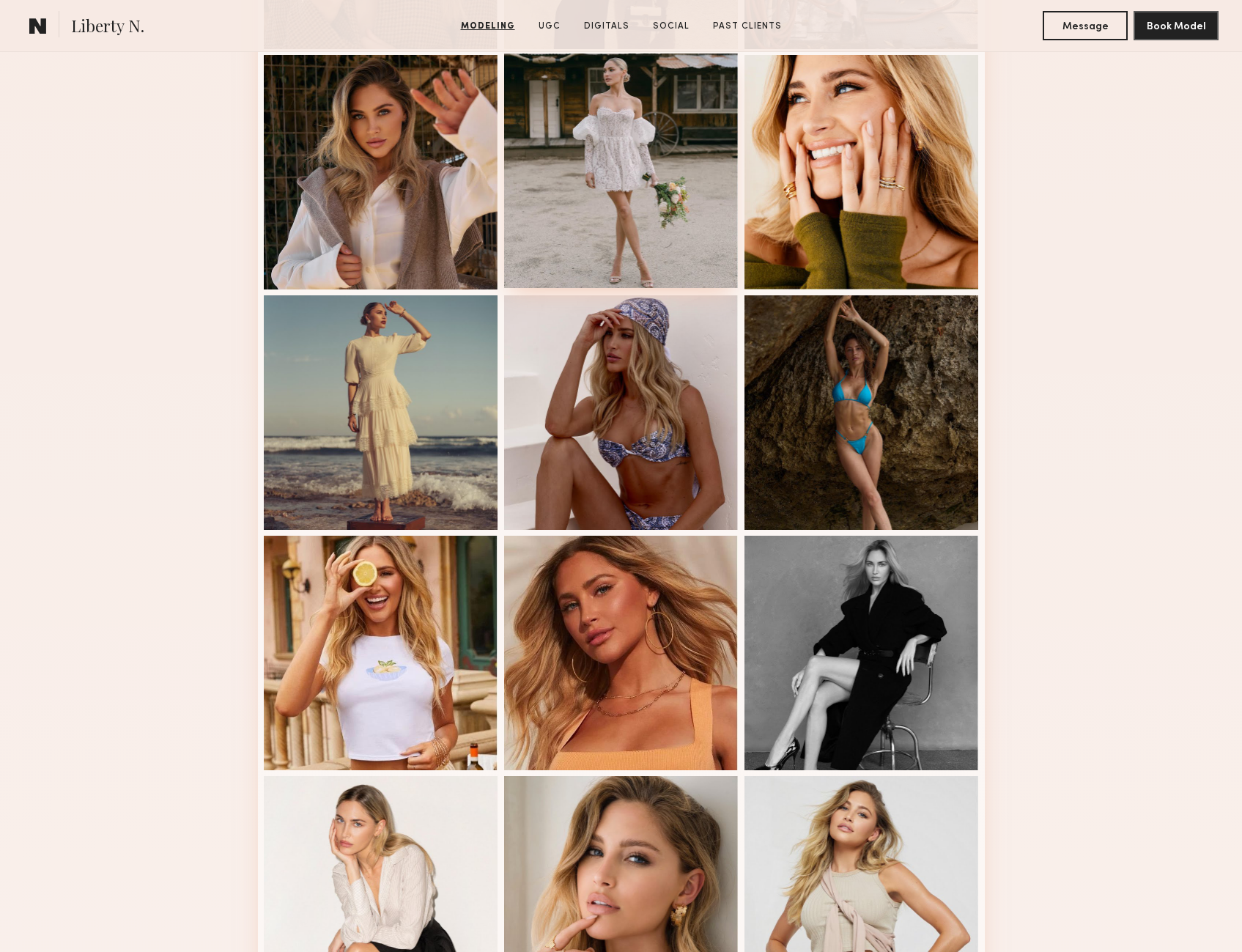
click at [683, 184] on div at bounding box center [621, 170] width 234 height 235
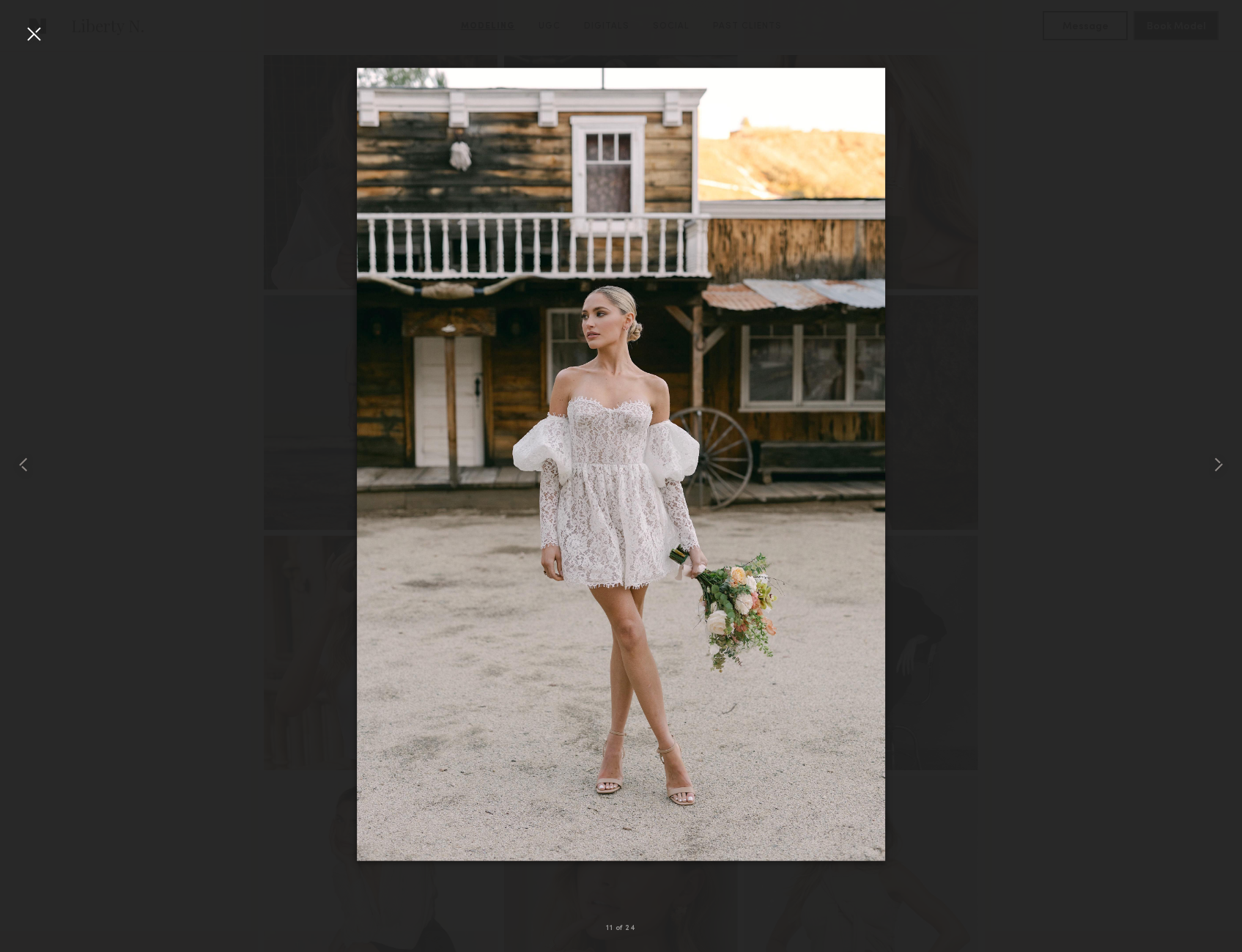
click at [36, 37] on div at bounding box center [33, 33] width 24 height 24
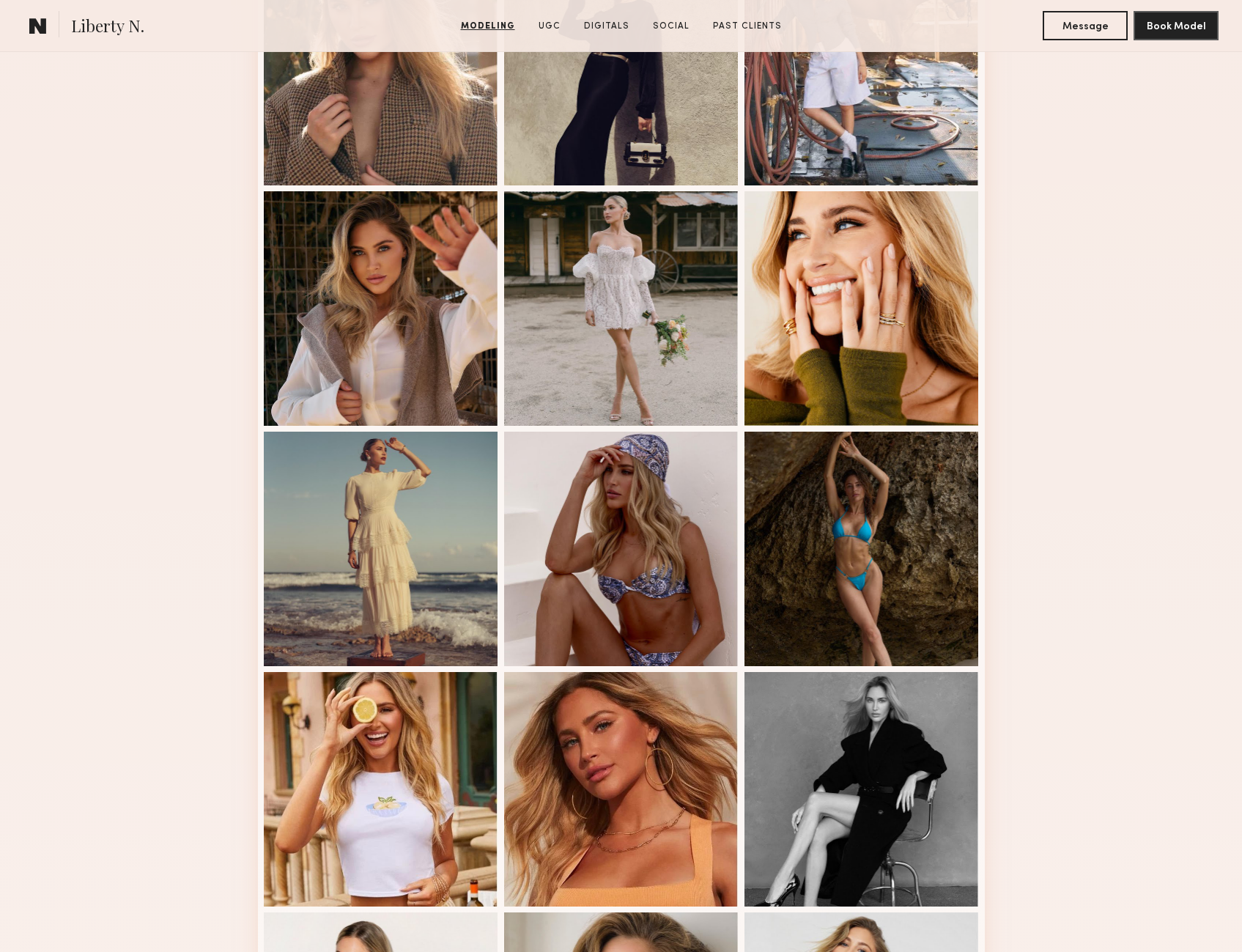
scroll to position [733, 0]
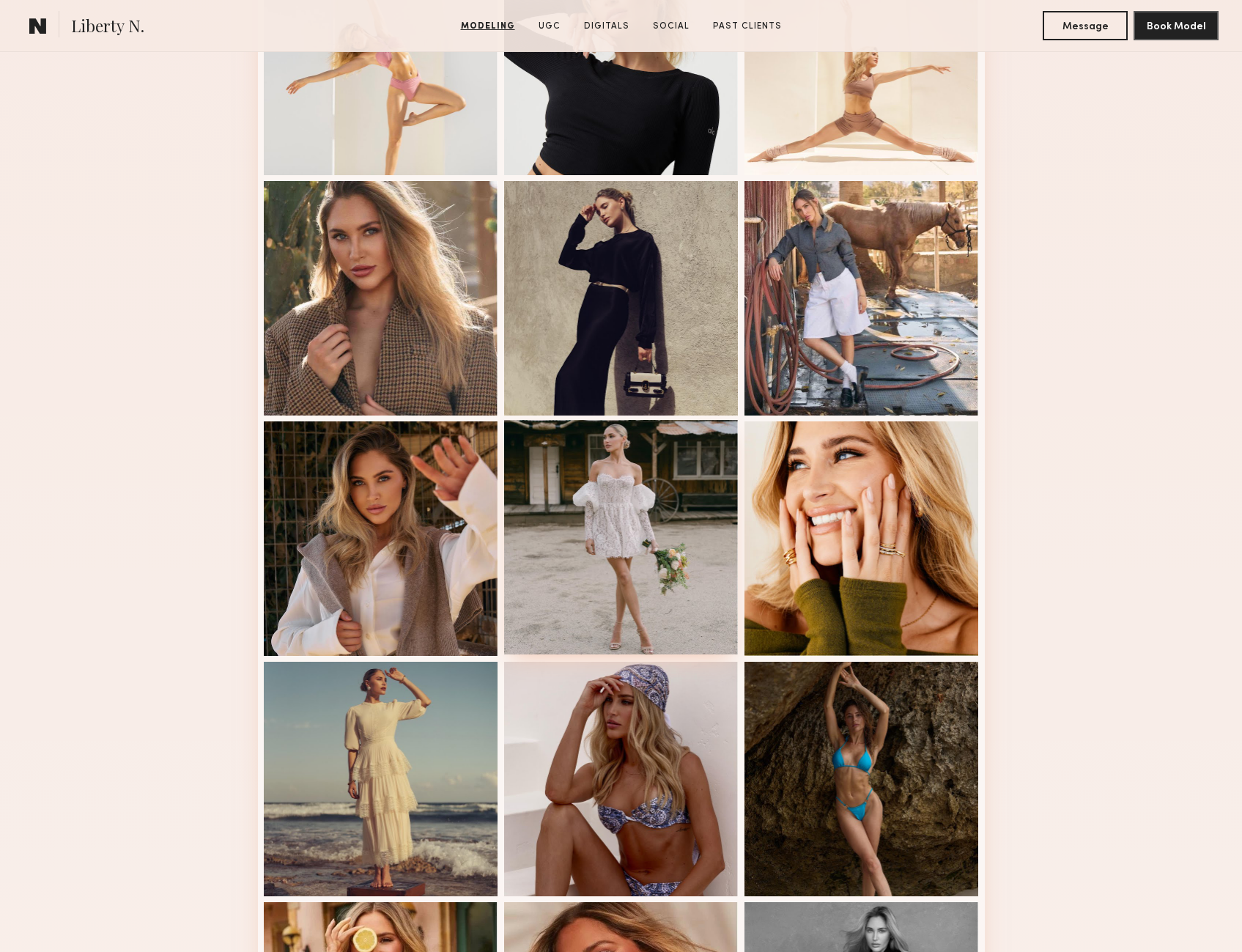
click at [683, 511] on div at bounding box center [621, 537] width 234 height 235
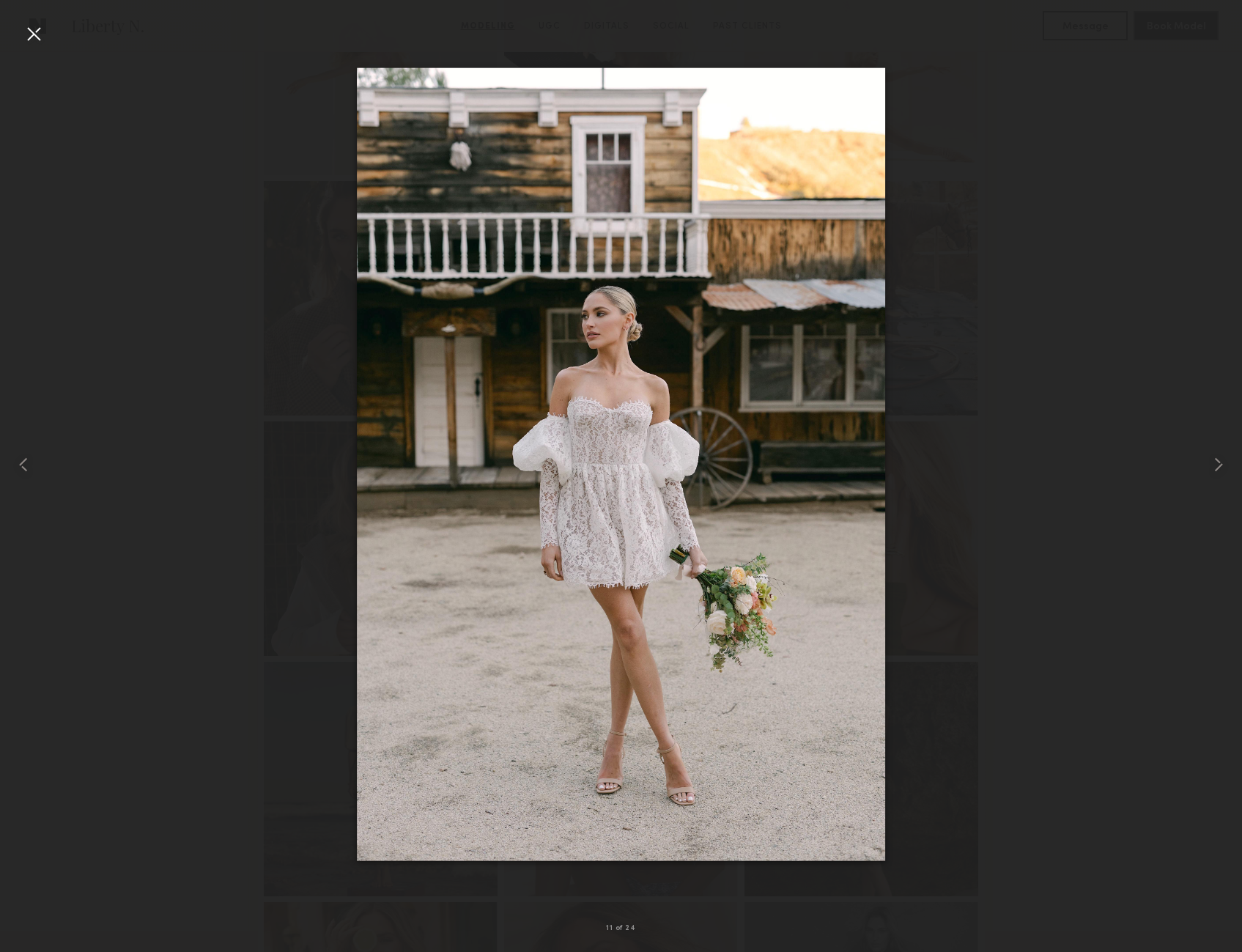
click at [1093, 399] on div at bounding box center [621, 464] width 1242 height 881
click at [22, 32] on div at bounding box center [33, 33] width 24 height 24
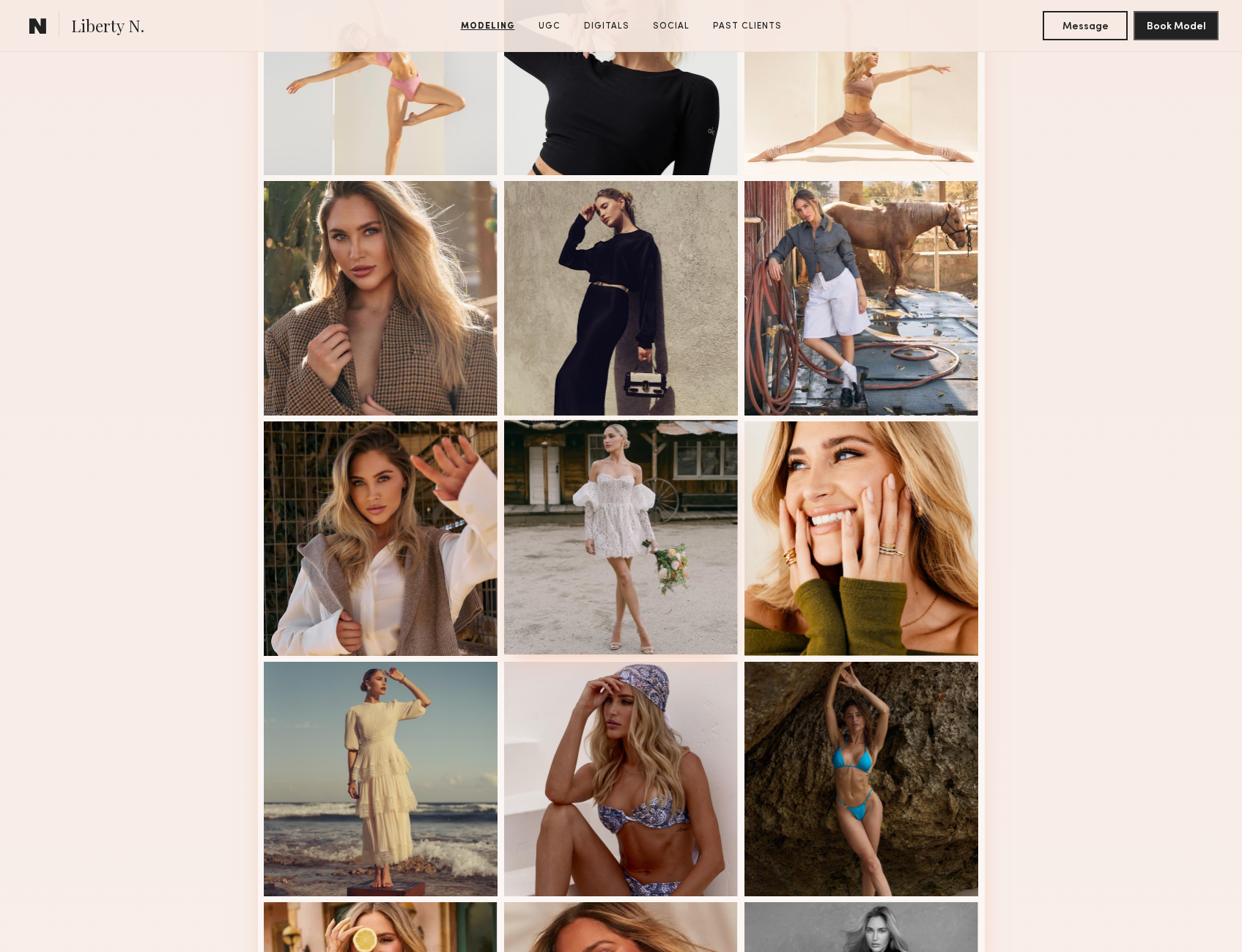
click at [683, 606] on div at bounding box center [621, 537] width 234 height 235
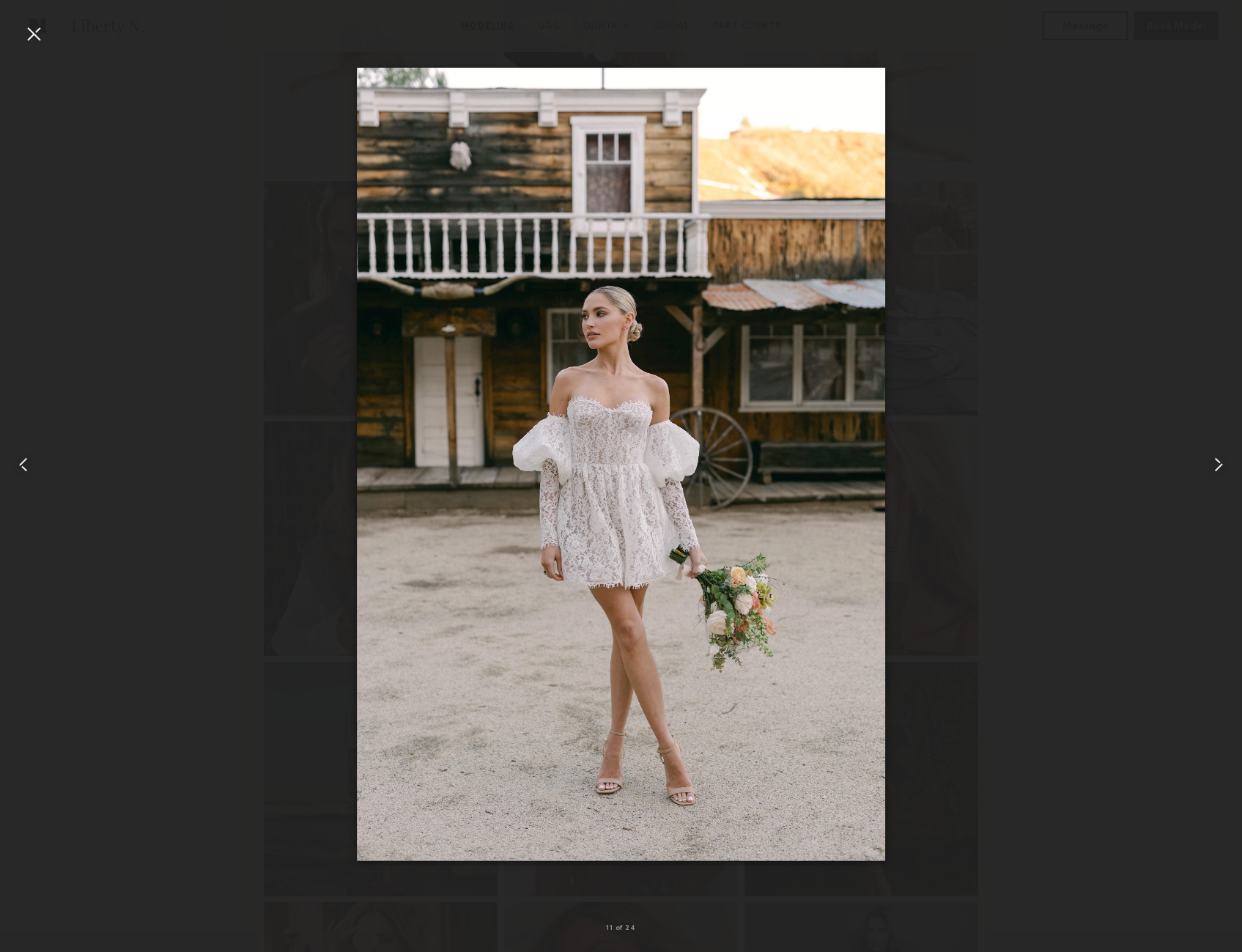
click at [1052, 276] on div at bounding box center [621, 464] width 1242 height 881
click at [25, 28] on div at bounding box center [33, 33] width 24 height 24
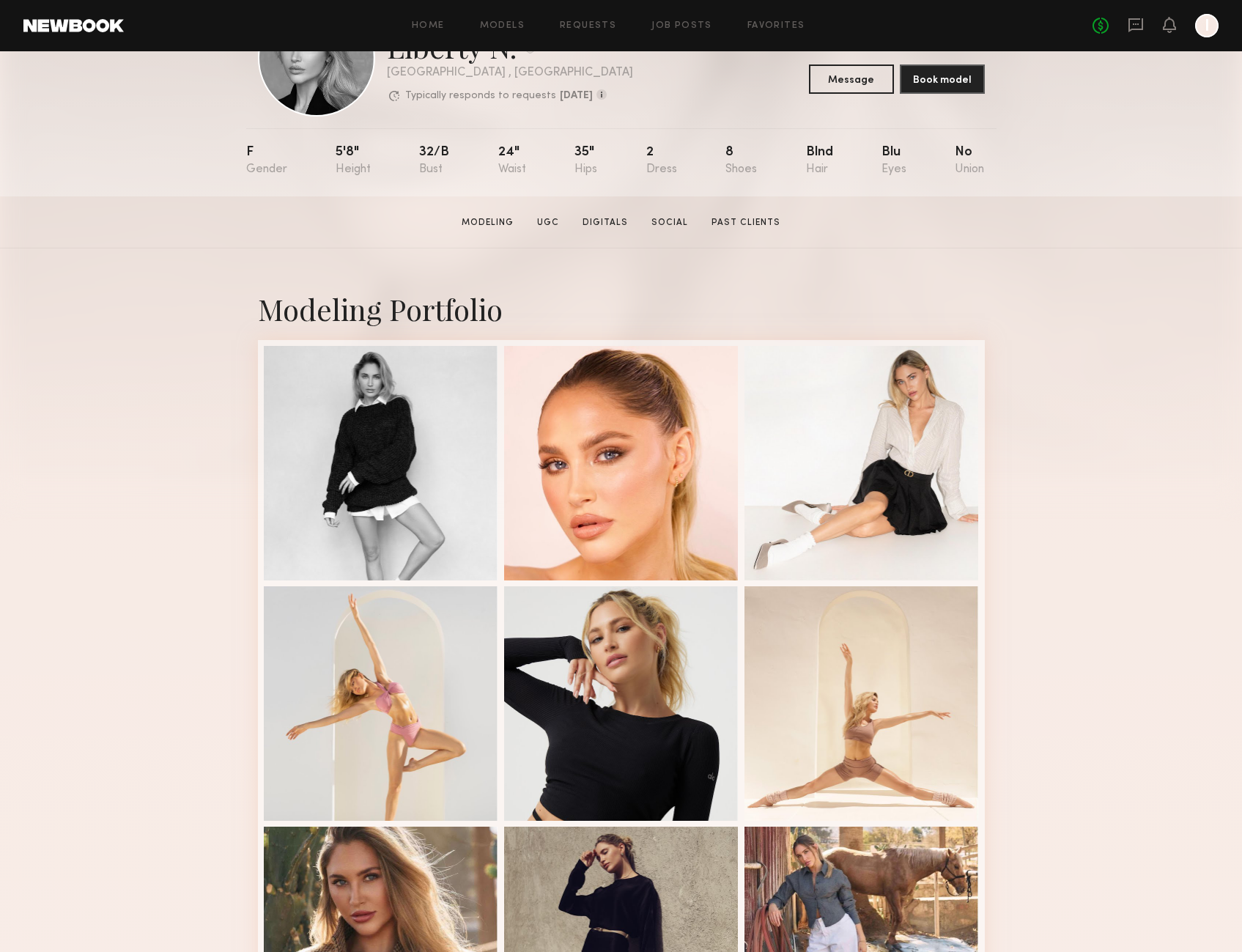
scroll to position [146, 0]
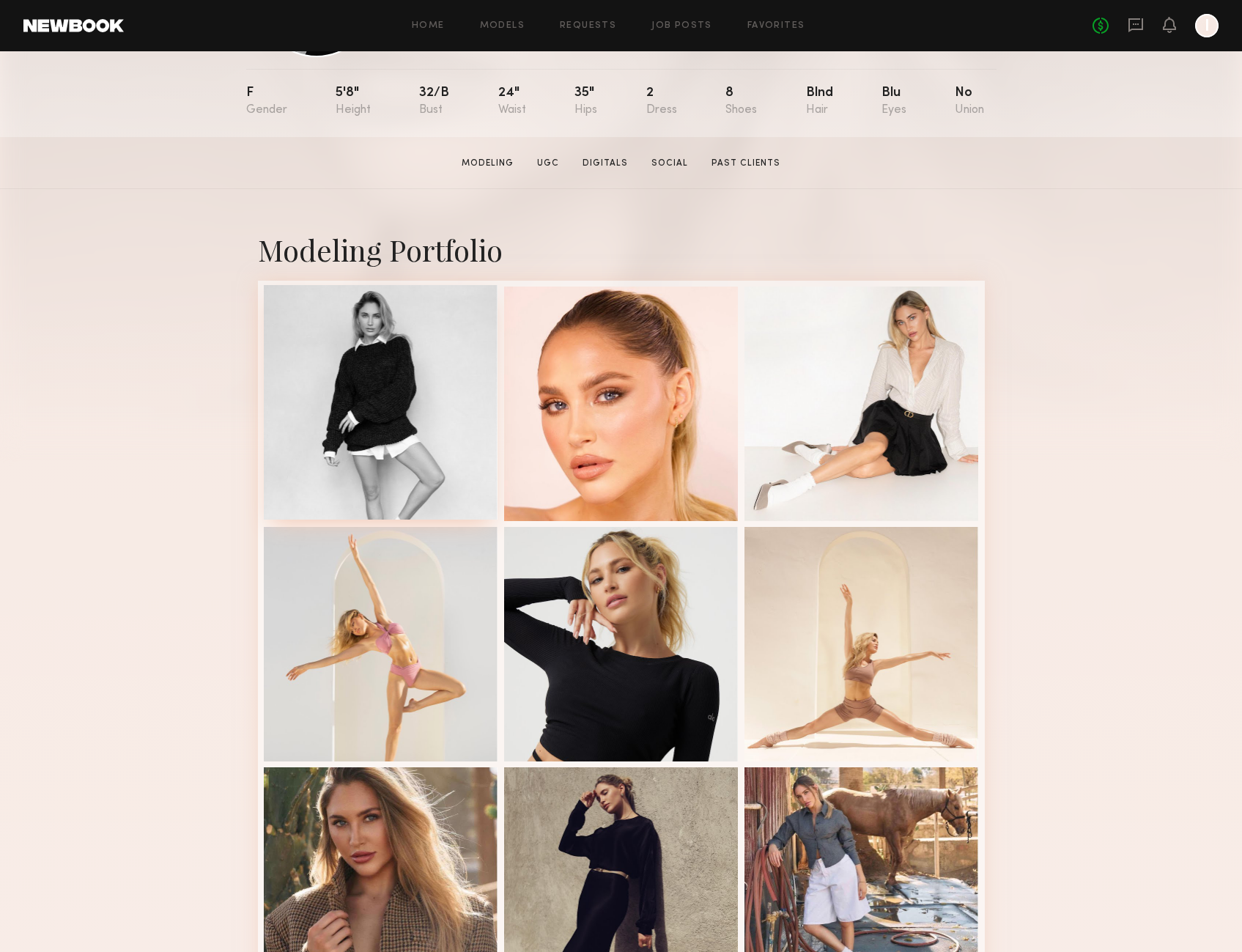
click at [335, 377] on div at bounding box center [381, 402] width 234 height 235
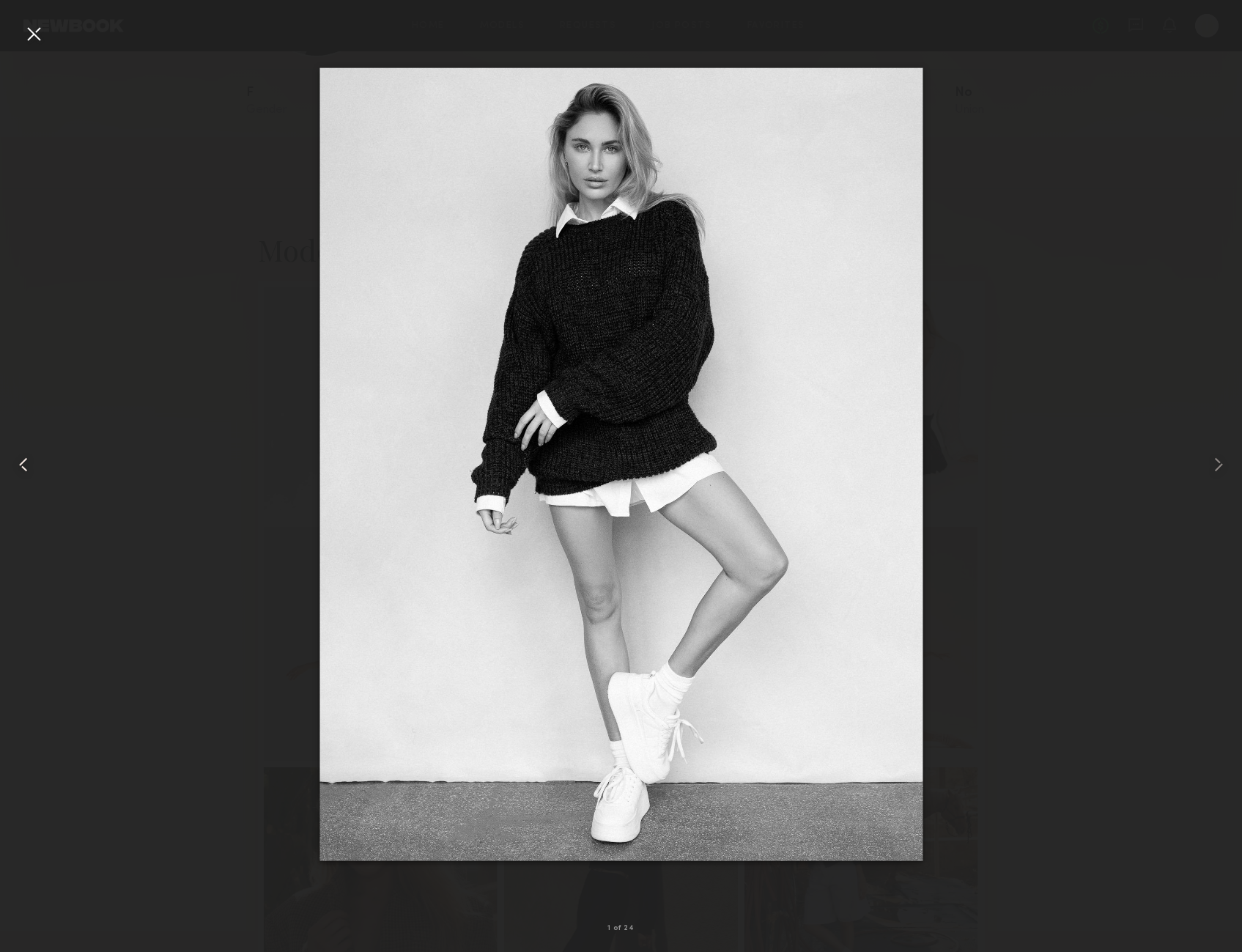
click at [48, 31] on div at bounding box center [24, 464] width 50 height 881
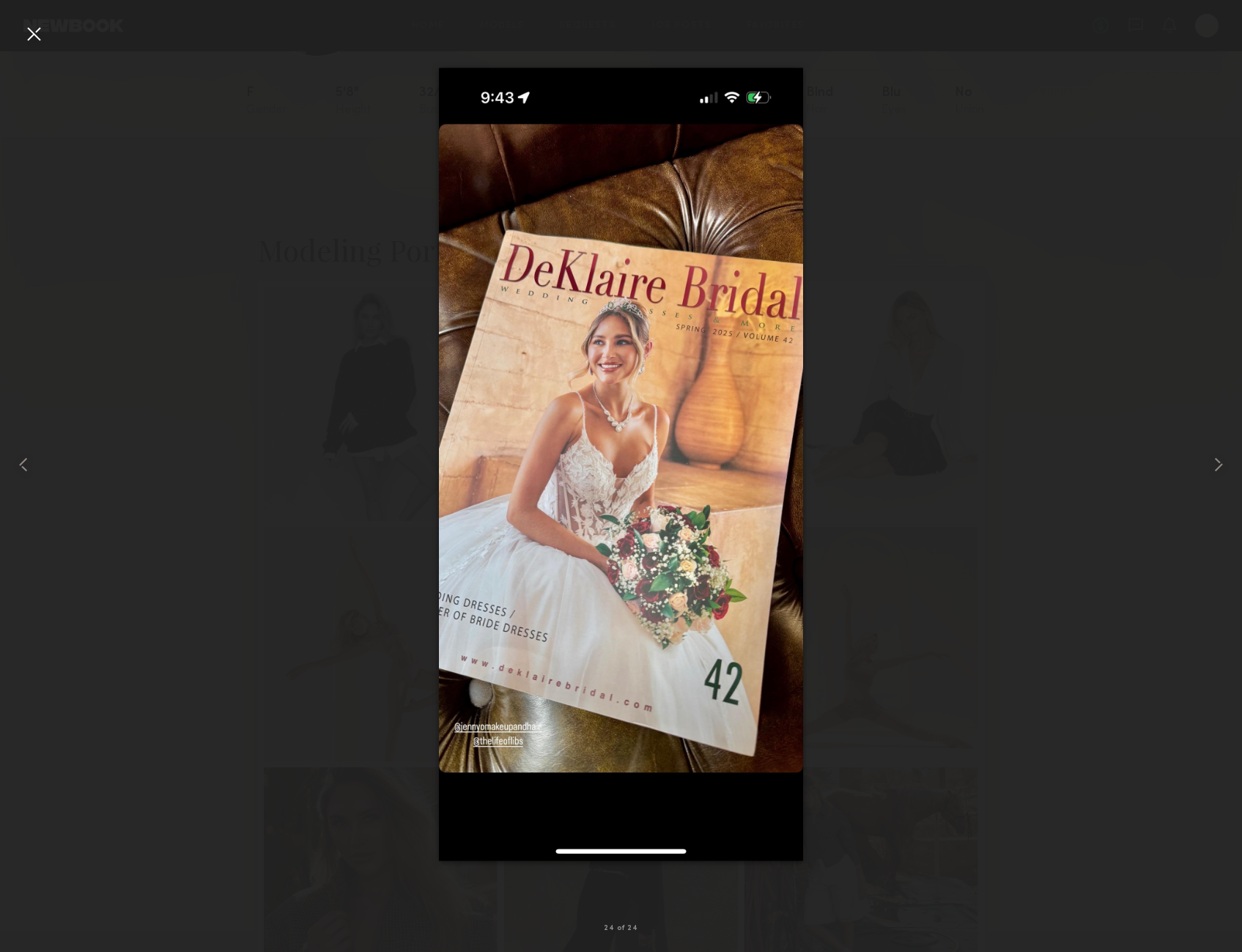
click at [35, 33] on div at bounding box center [33, 33] width 24 height 24
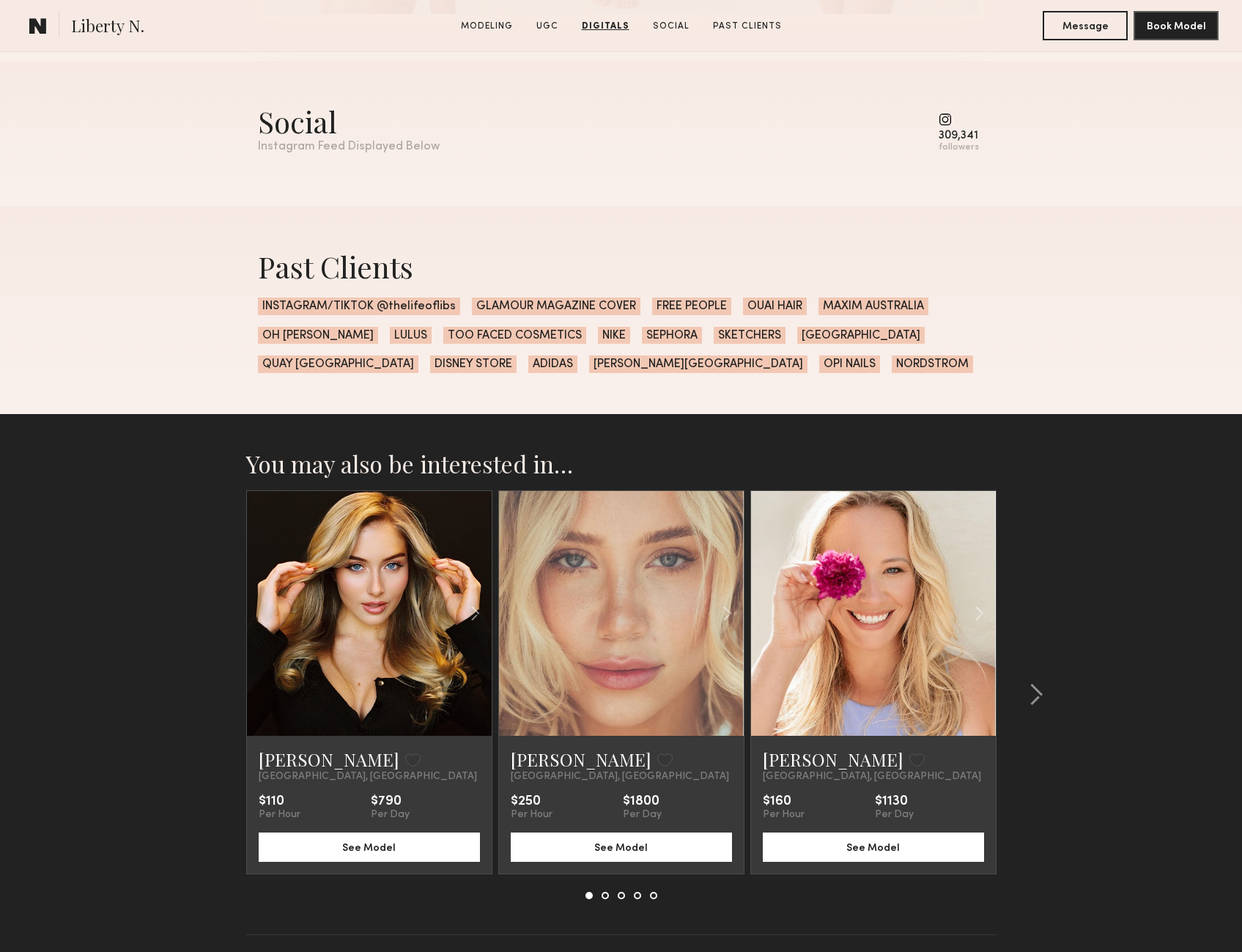
scroll to position [4949, 0]
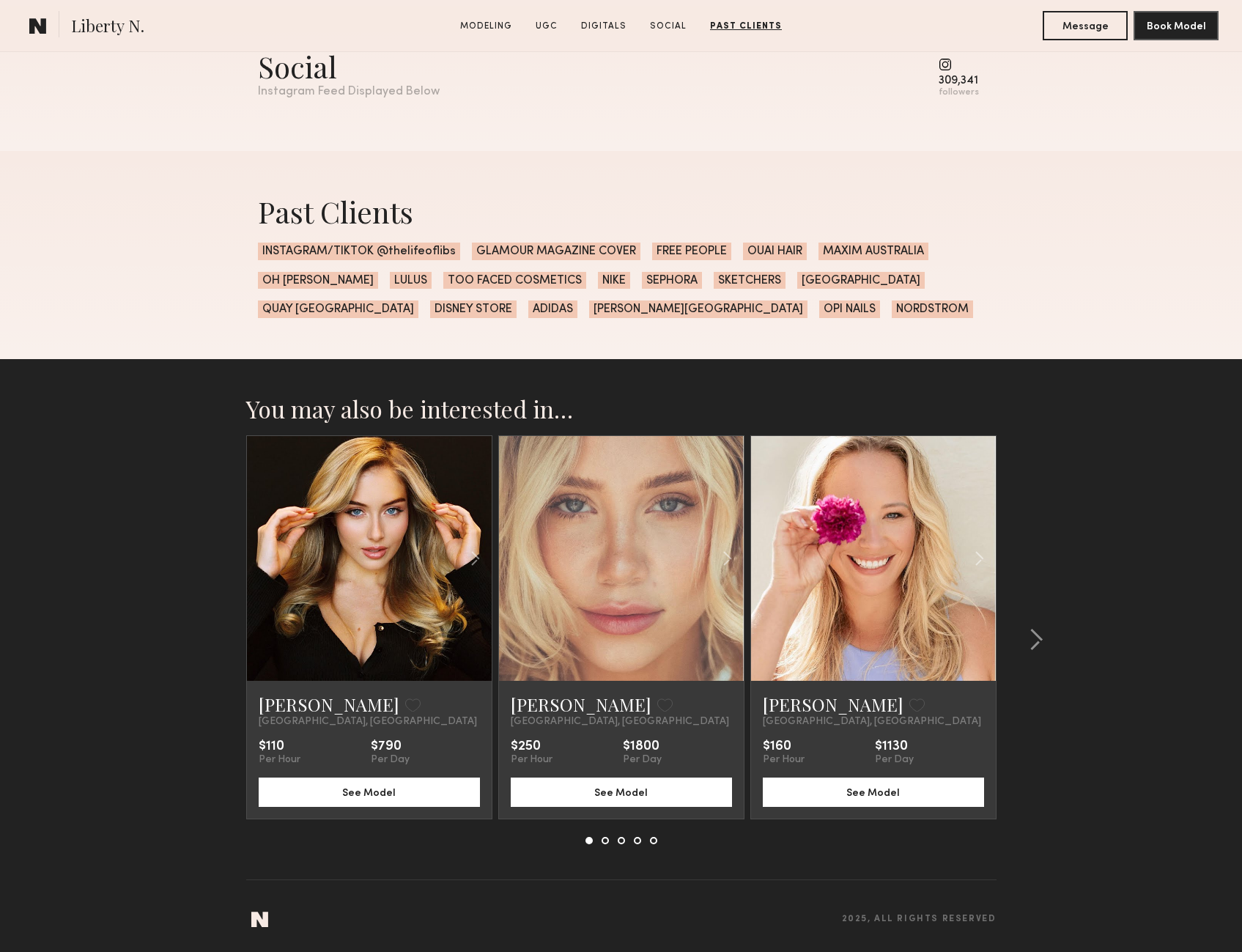
click at [629, 635] on link at bounding box center [621, 558] width 84 height 245
click at [1031, 640] on common-icon at bounding box center [1035, 640] width 15 height 24
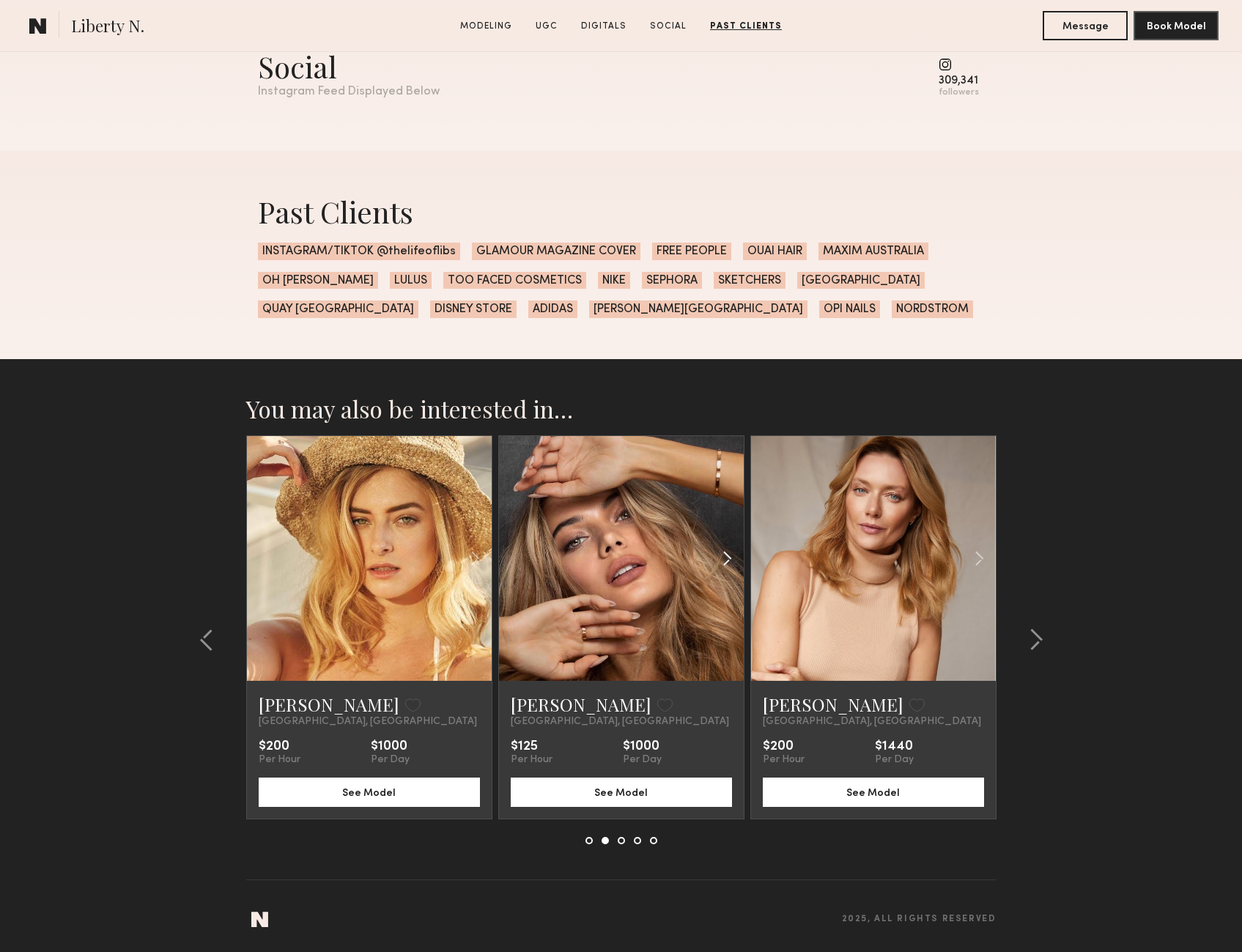
click at [675, 586] on div at bounding box center [702, 558] width 80 height 245
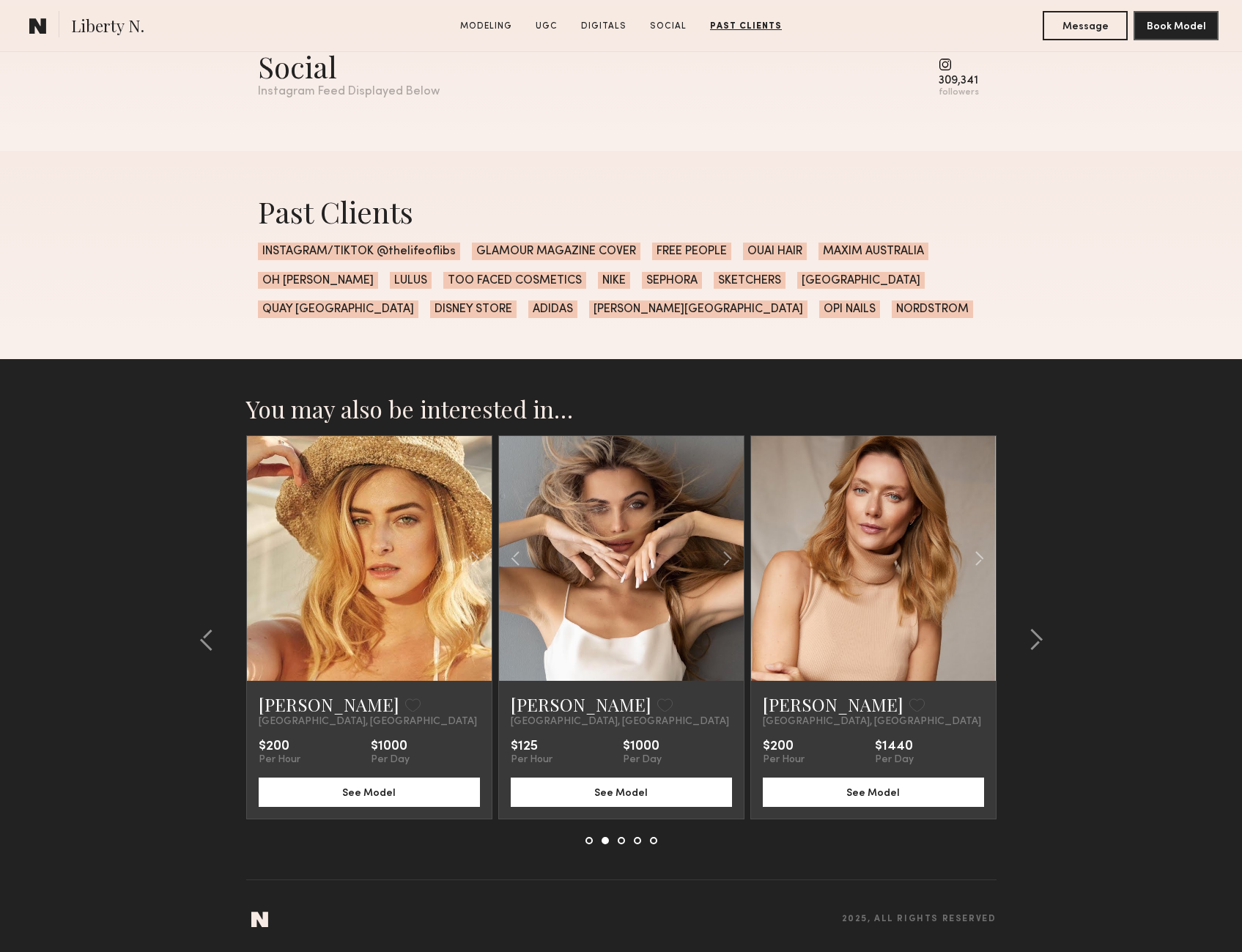
click at [658, 606] on link at bounding box center [621, 558] width 84 height 245
click at [1044, 637] on div at bounding box center [1031, 639] width 71 height 409
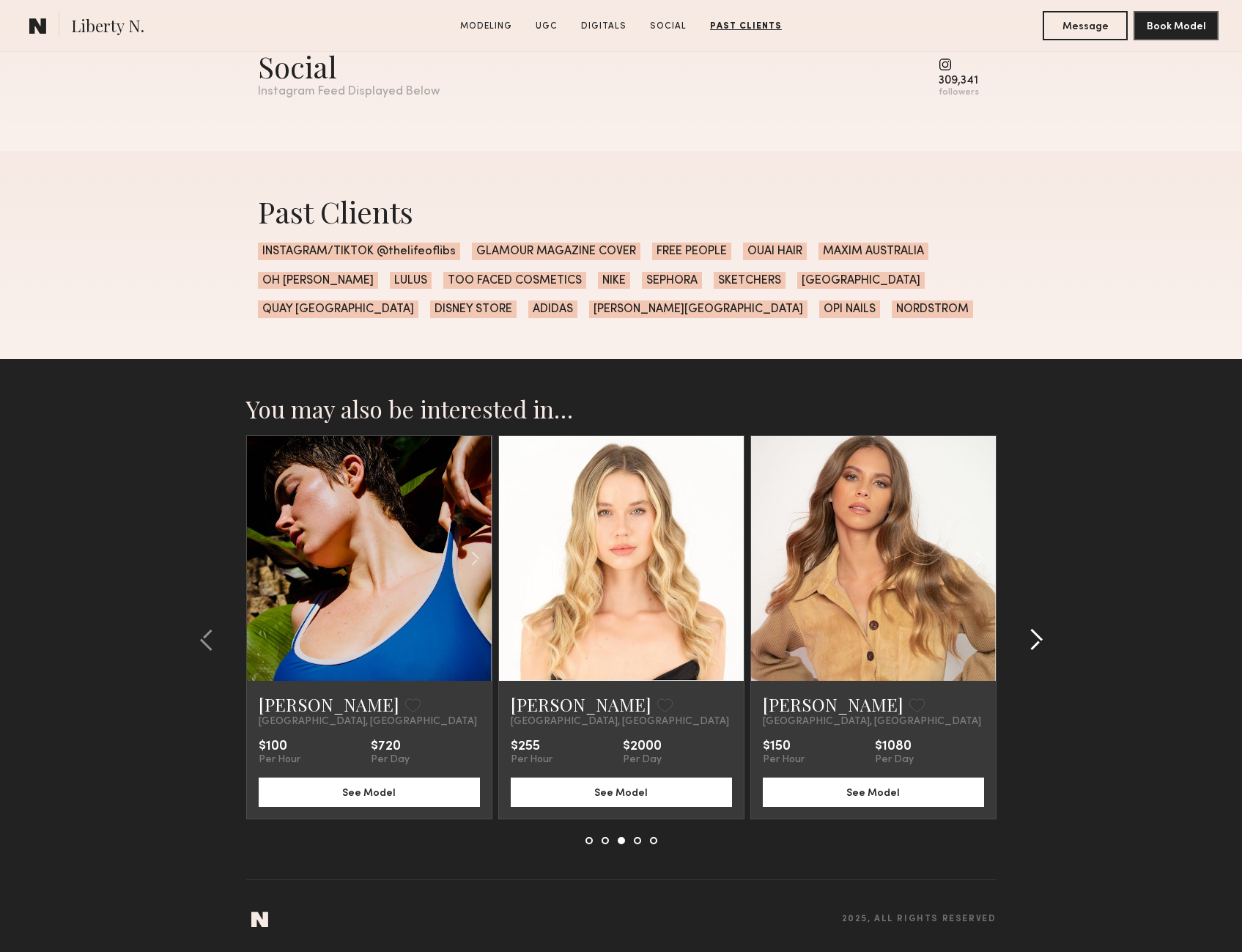
click at [1044, 637] on div at bounding box center [1031, 639] width 71 height 409
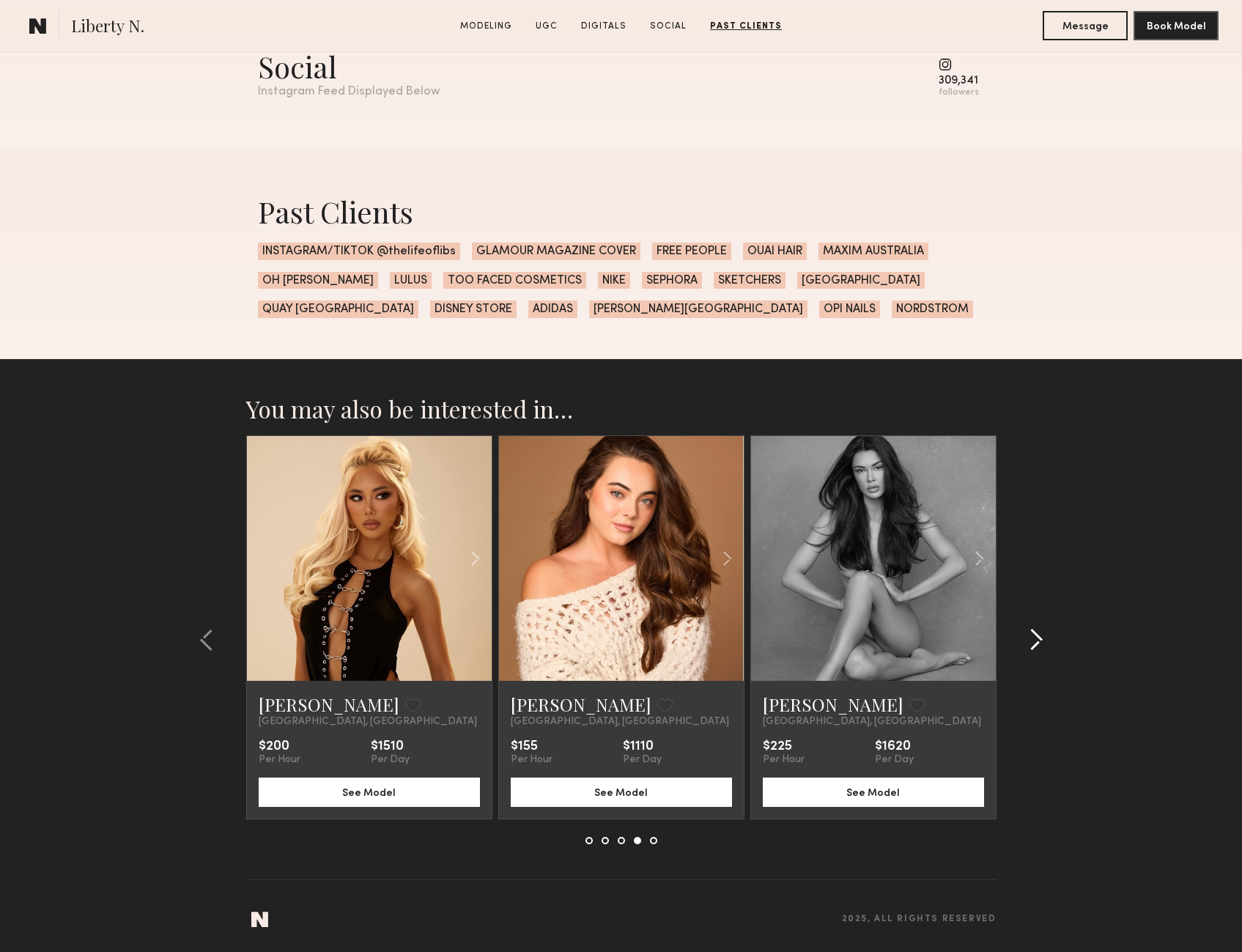
click at [1038, 649] on common-icon at bounding box center [1035, 640] width 15 height 24
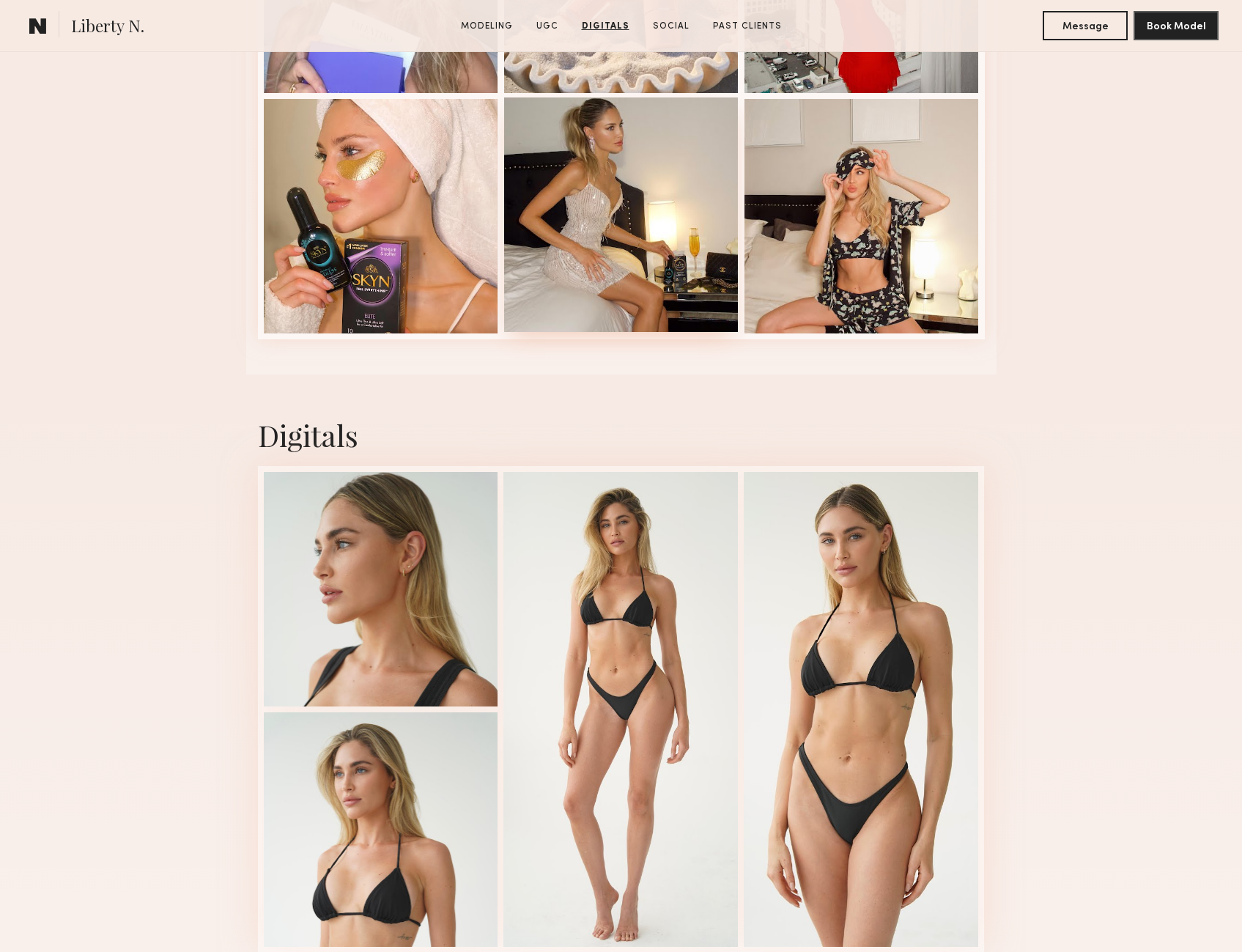
scroll to position [3703, 0]
